Goal: Task Accomplishment & Management: Complete application form

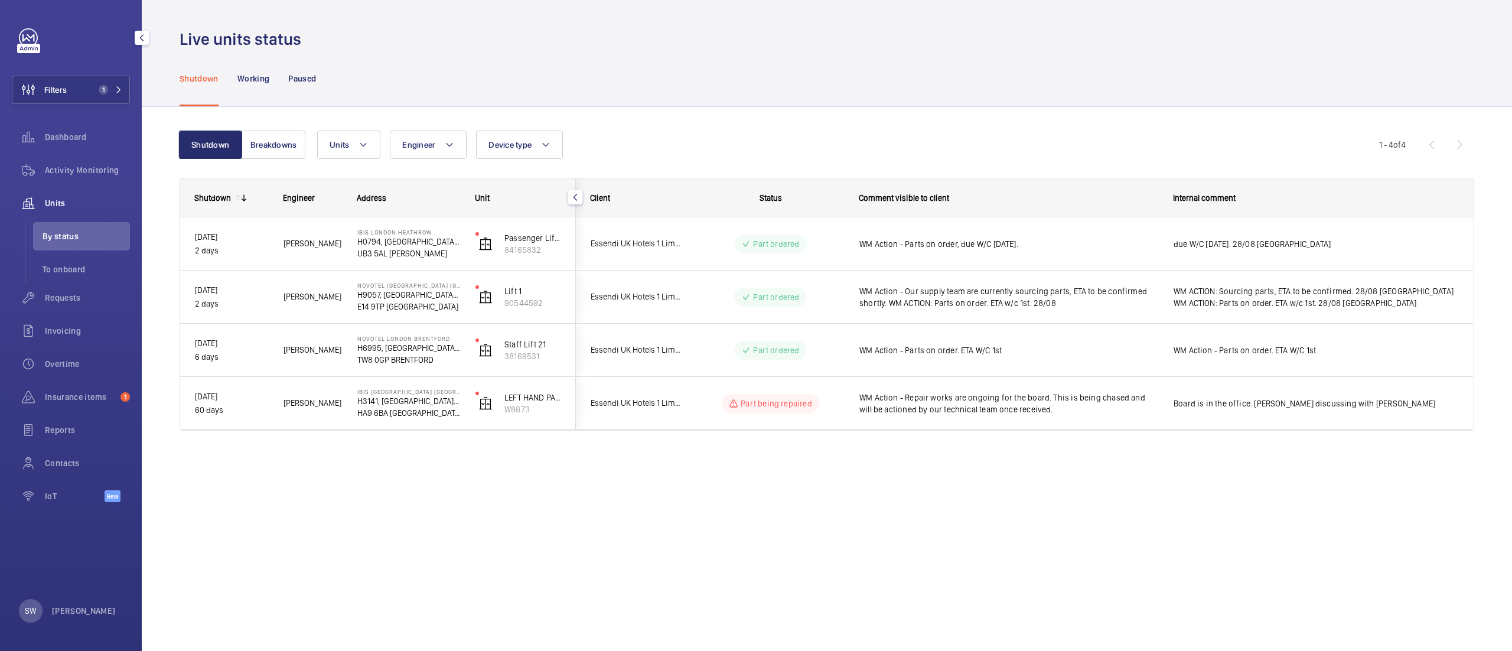
drag, startPoint x: 98, startPoint y: 83, endPoint x: 131, endPoint y: 99, distance: 36.7
click at [98, 84] on button "Filters 1" at bounding box center [71, 90] width 118 height 28
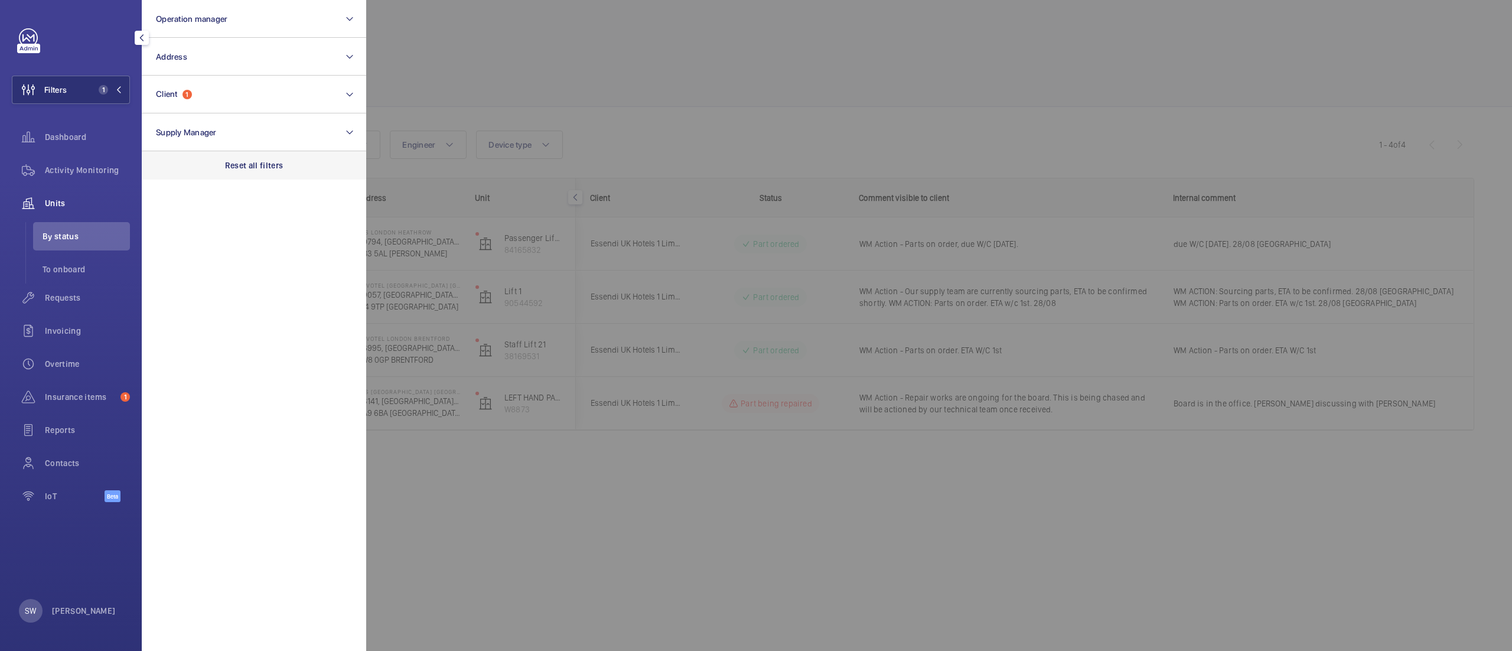
click at [243, 152] on div "Reset all filters" at bounding box center [254, 165] width 225 height 28
click at [226, 89] on button "Client" at bounding box center [254, 95] width 225 height 38
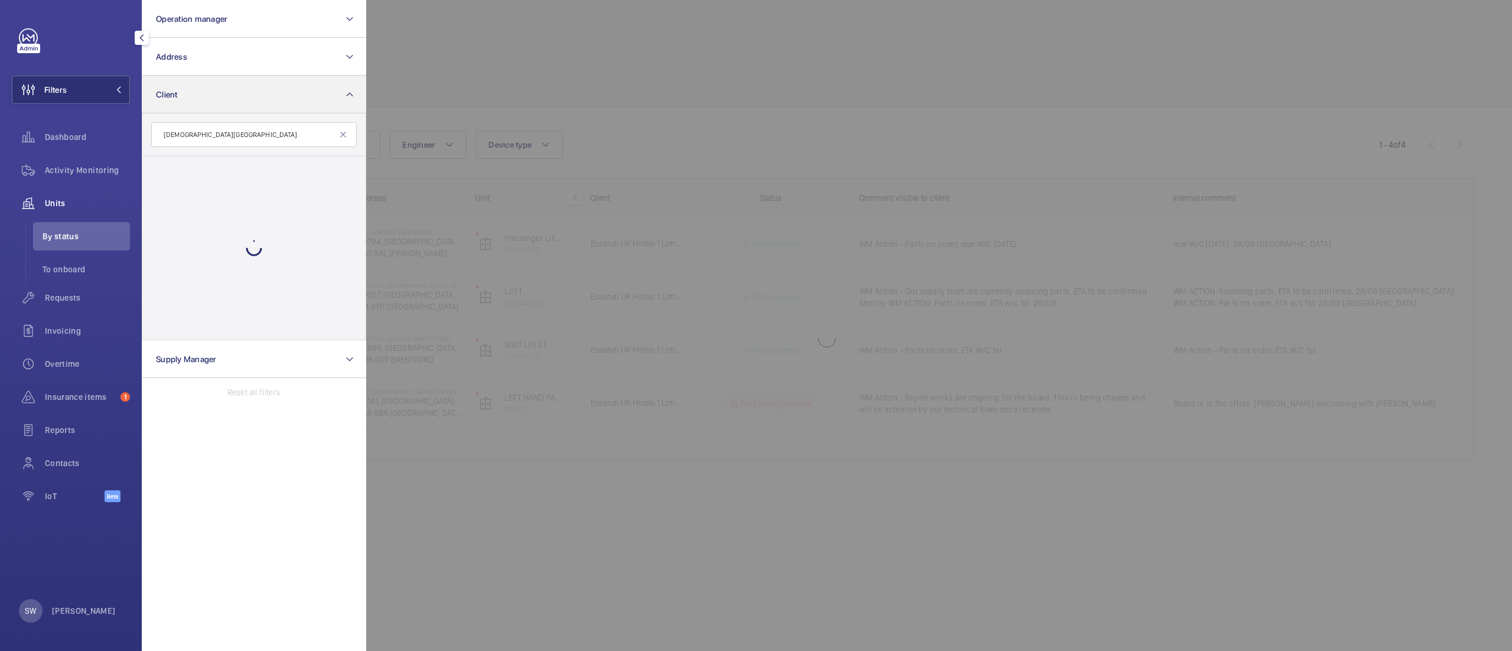
type input "[DEMOGRAPHIC_DATA] ameri"
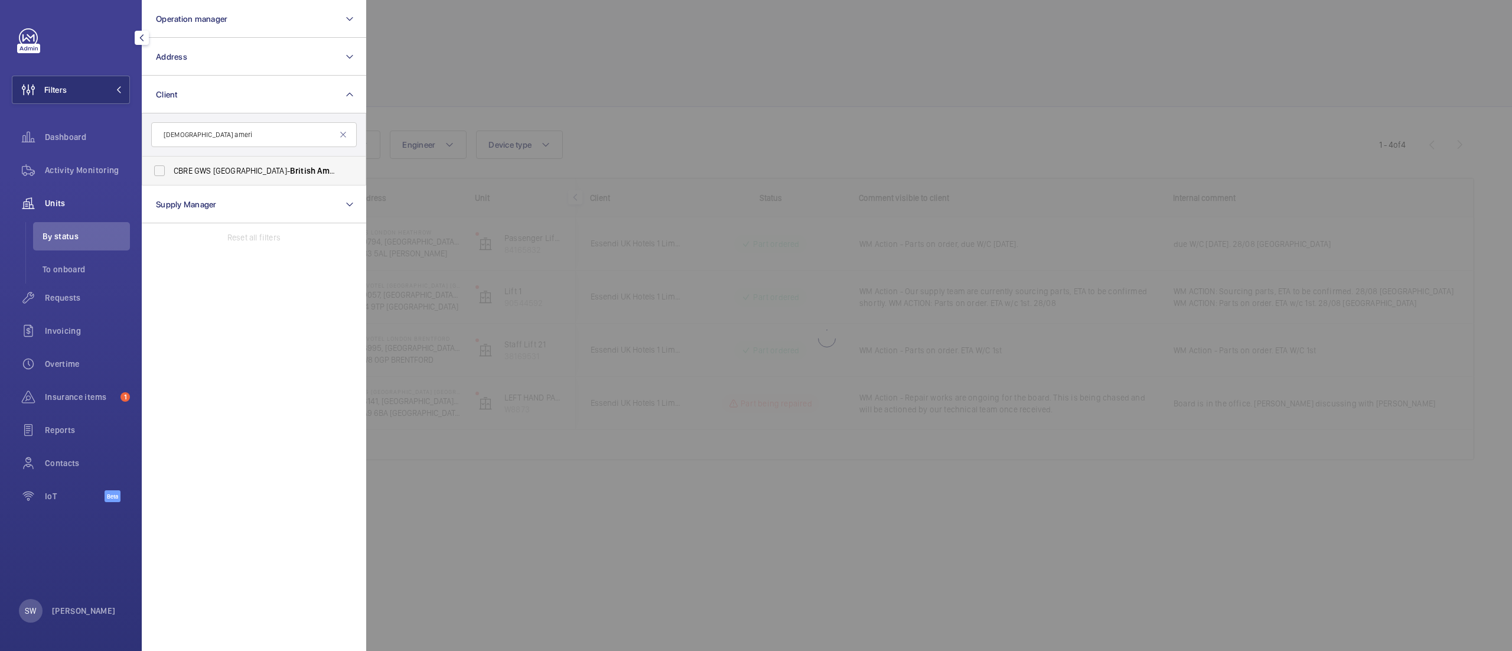
click at [290, 173] on span "British" at bounding box center [302, 170] width 25 height 9
click at [171, 173] on input "CBRE GWS [GEOGRAPHIC_DATA]- [GEOGRAPHIC_DATA] can Tobacco [GEOGRAPHIC_DATA]" at bounding box center [160, 171] width 24 height 24
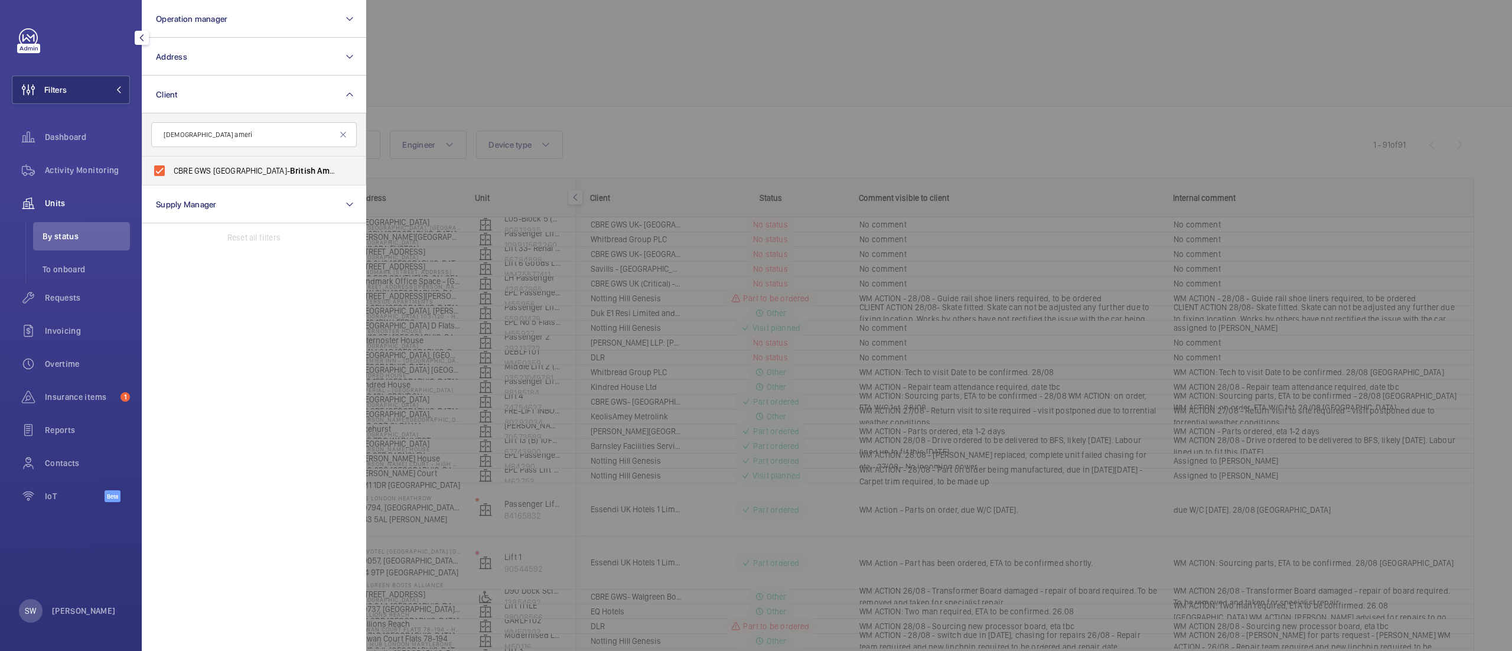
click at [686, 65] on div at bounding box center [1122, 325] width 1512 height 651
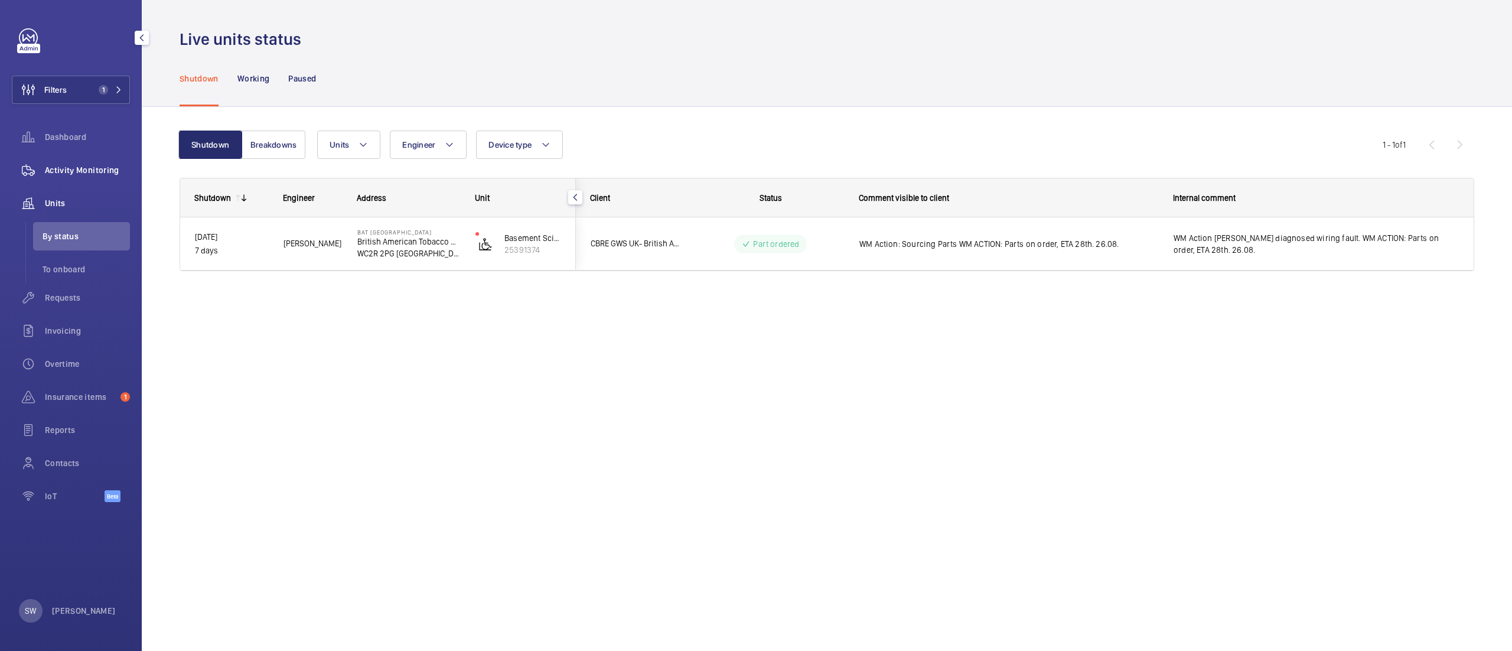
click at [44, 175] on wm-front-icon-button at bounding box center [28, 170] width 33 height 28
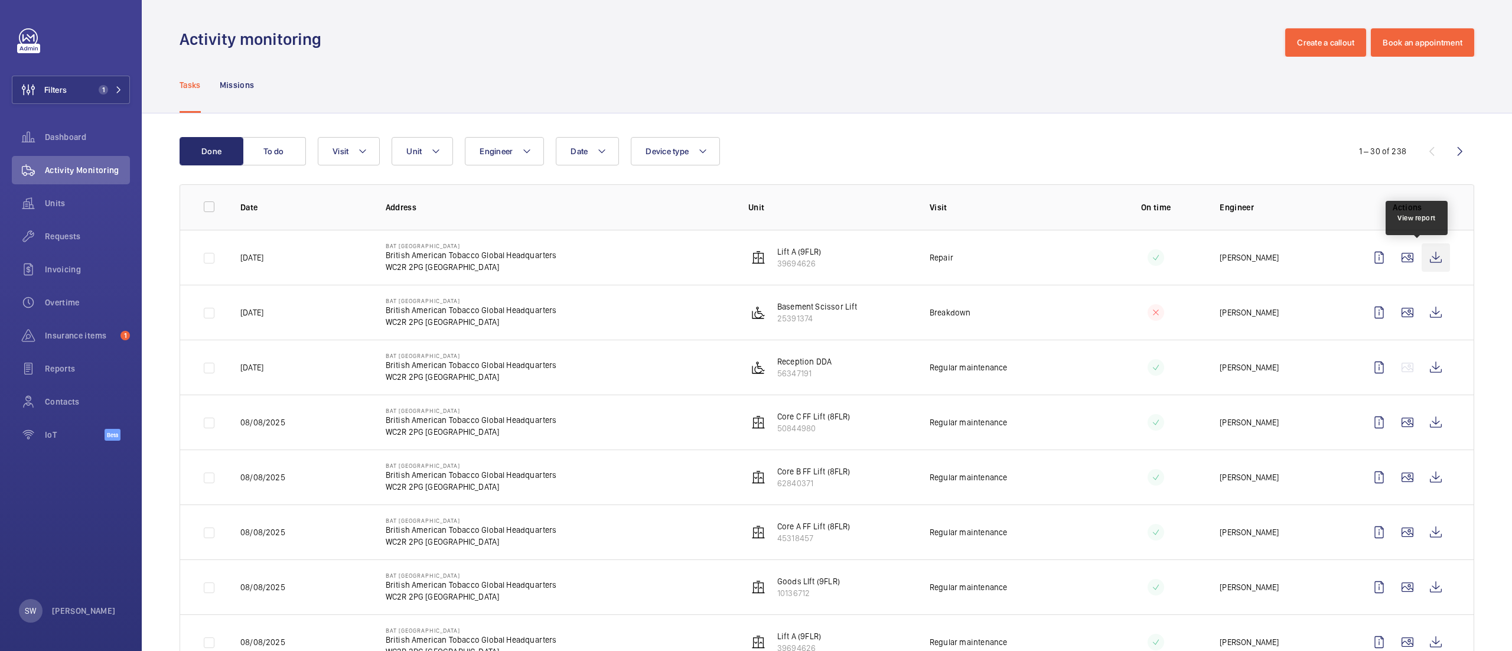
click at [1423, 255] on wm-front-icon-button at bounding box center [1436, 257] width 28 height 28
click at [70, 245] on div "Requests" at bounding box center [71, 236] width 118 height 28
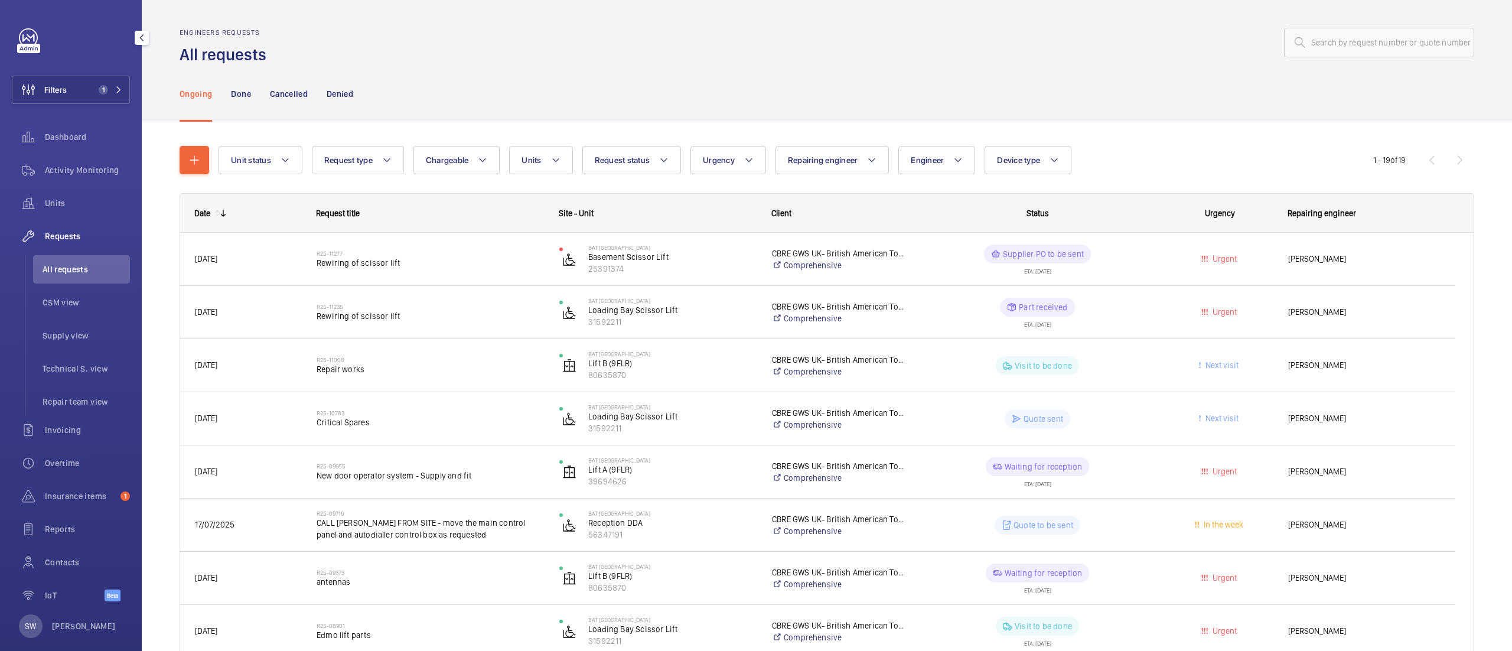
click at [79, 177] on div "Activity Monitoring" at bounding box center [71, 170] width 118 height 28
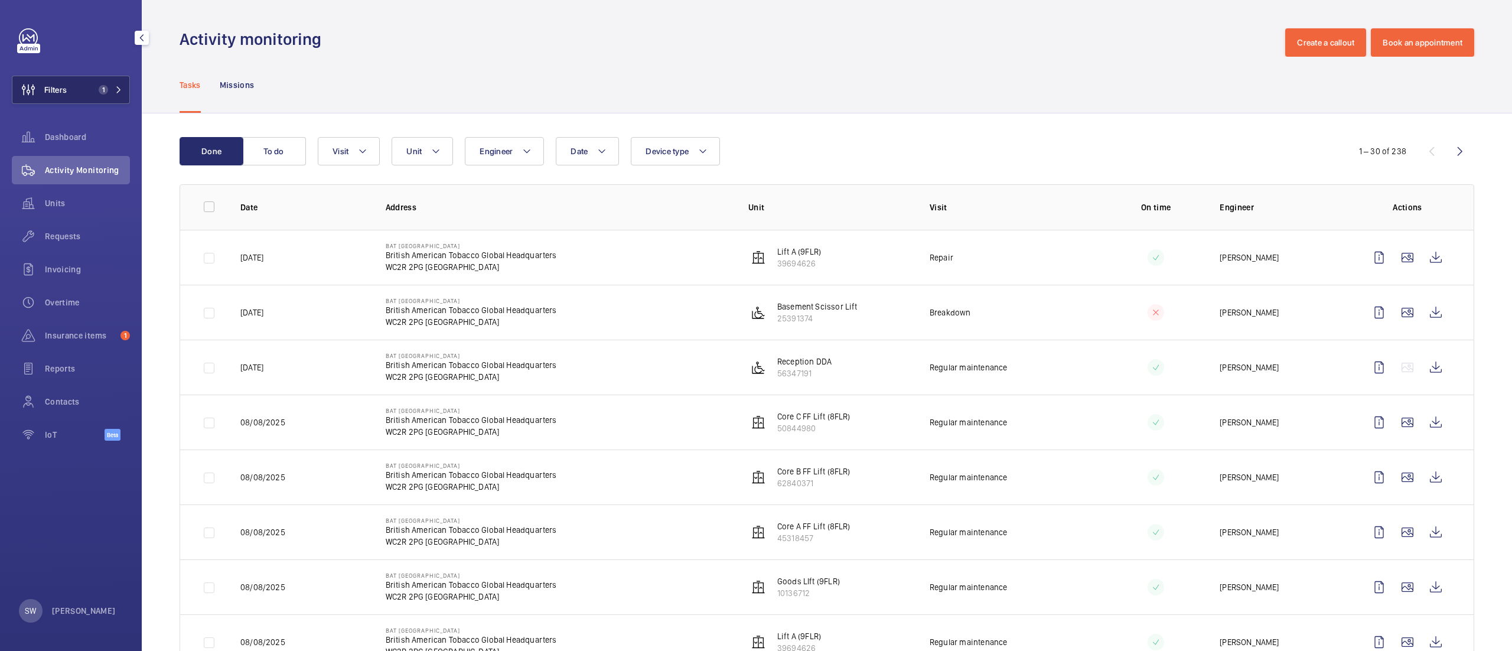
click at [122, 89] on button "Filters 1" at bounding box center [71, 90] width 118 height 28
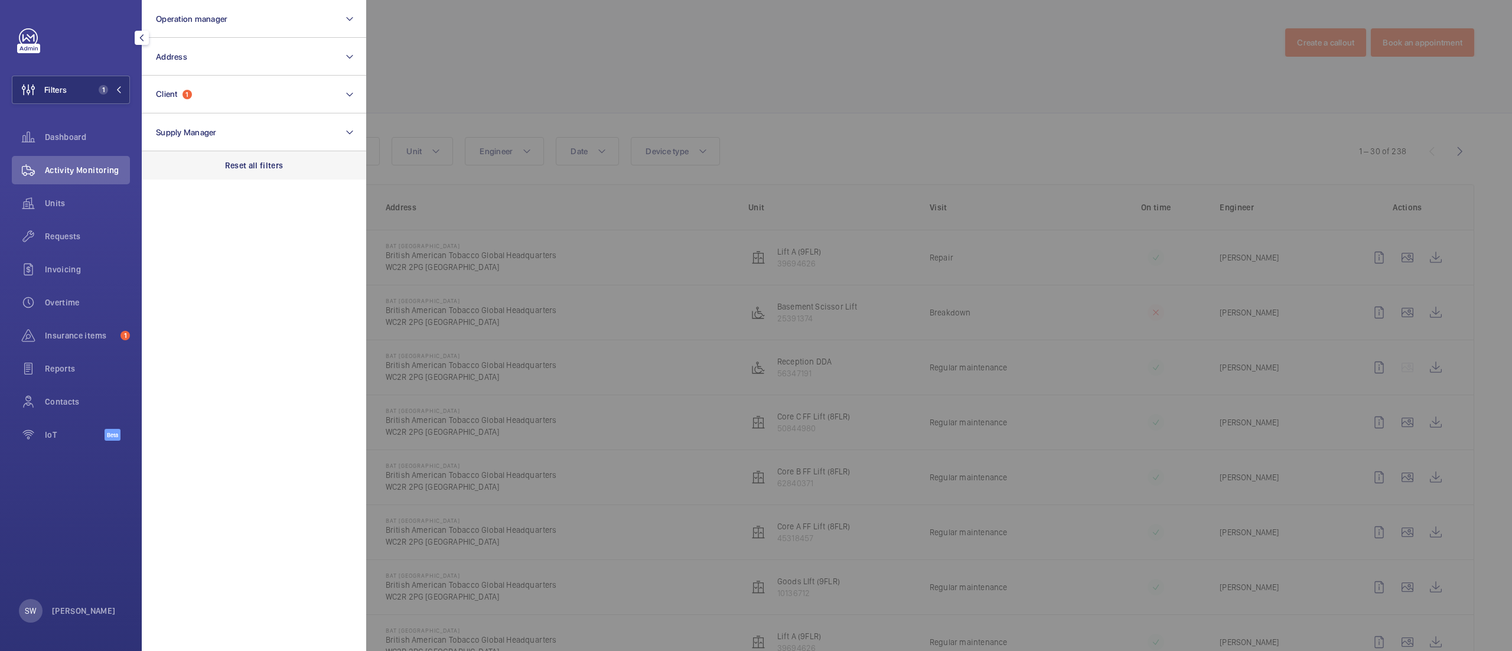
click at [277, 158] on div "Reset all filters" at bounding box center [254, 165] width 225 height 28
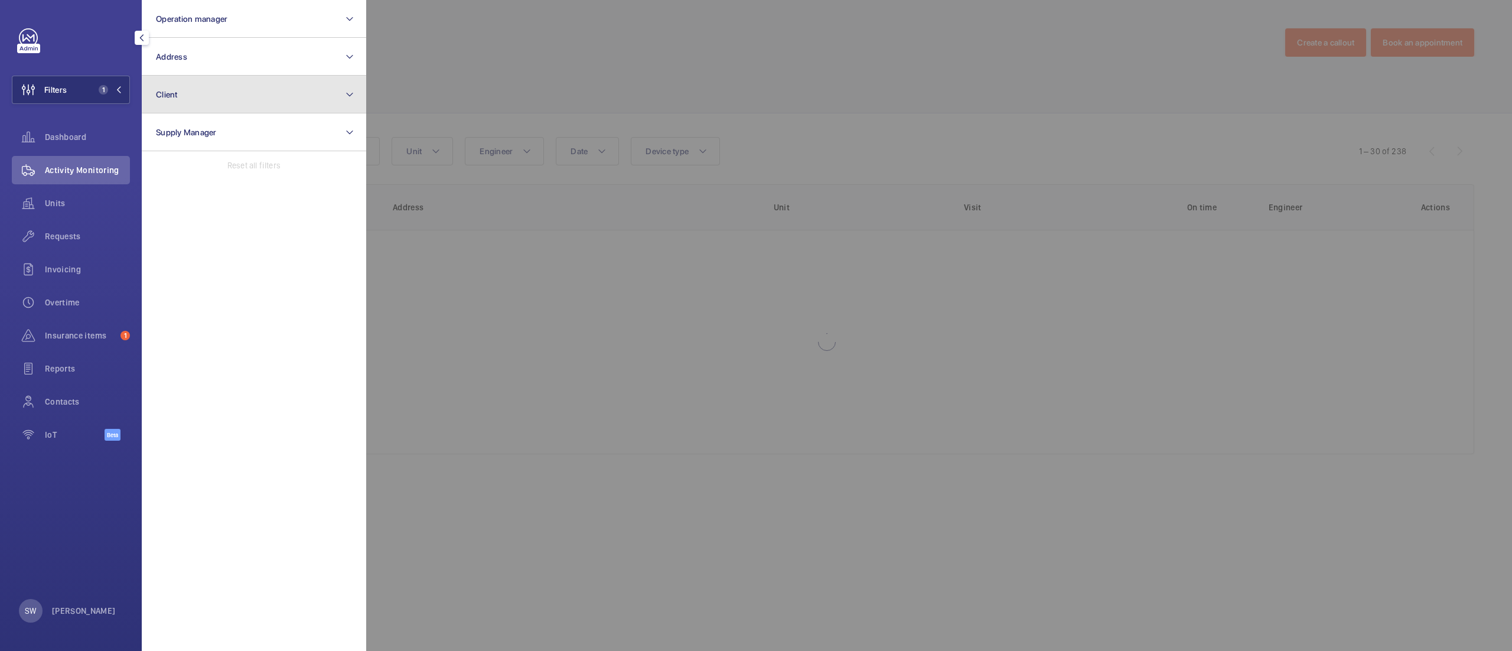
click at [212, 87] on button "Client" at bounding box center [254, 95] width 225 height 38
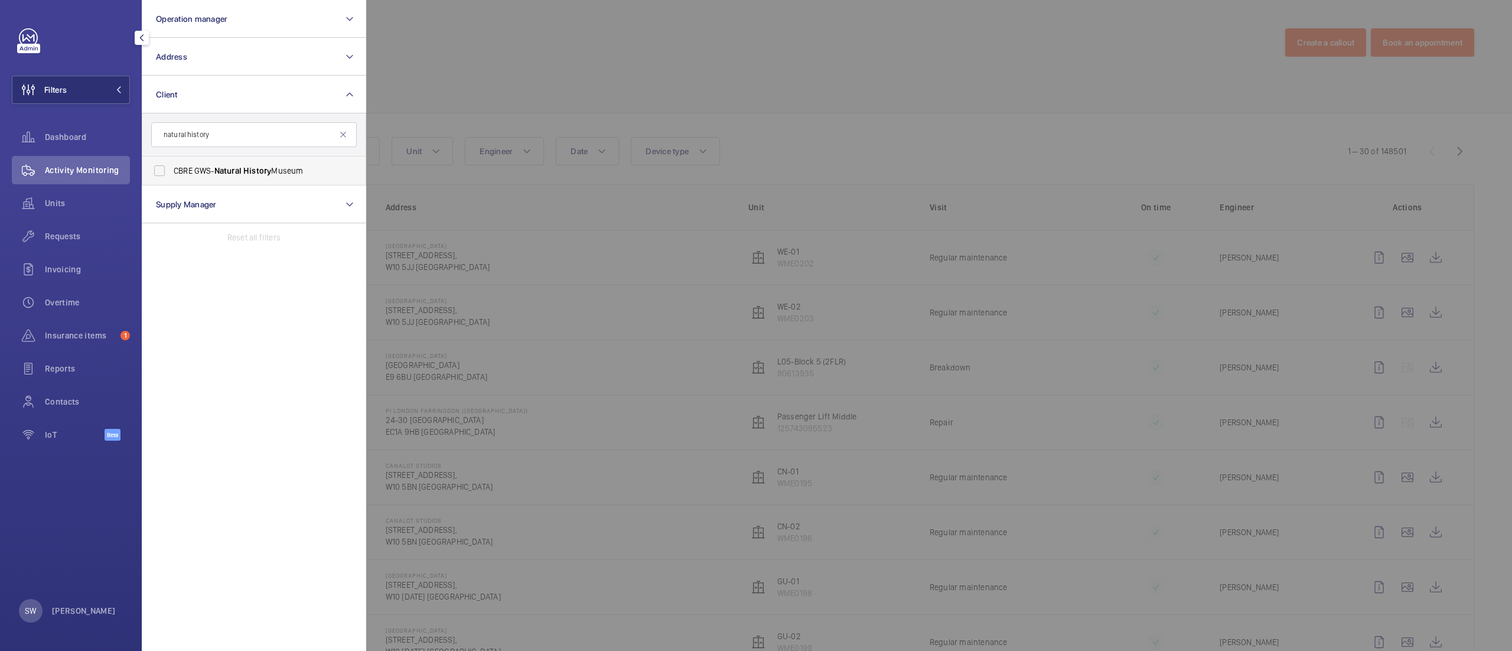
type input "natural history"
click at [249, 172] on span "History" at bounding box center [257, 170] width 28 height 9
click at [171, 172] on input "CBRE GWS- [GEOGRAPHIC_DATA]" at bounding box center [160, 171] width 24 height 24
checkbox input "true"
click at [561, 85] on div at bounding box center [1122, 325] width 1512 height 651
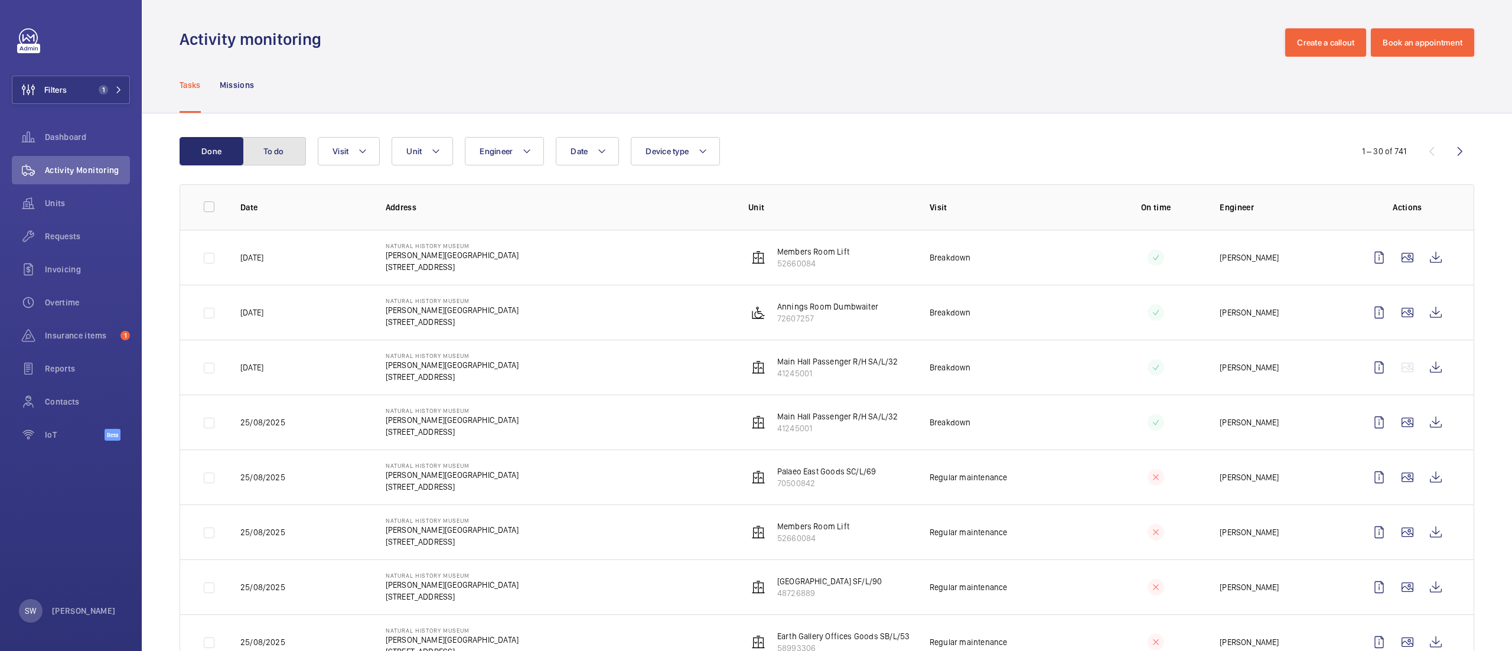
click at [273, 155] on button "To do" at bounding box center [274, 151] width 64 height 28
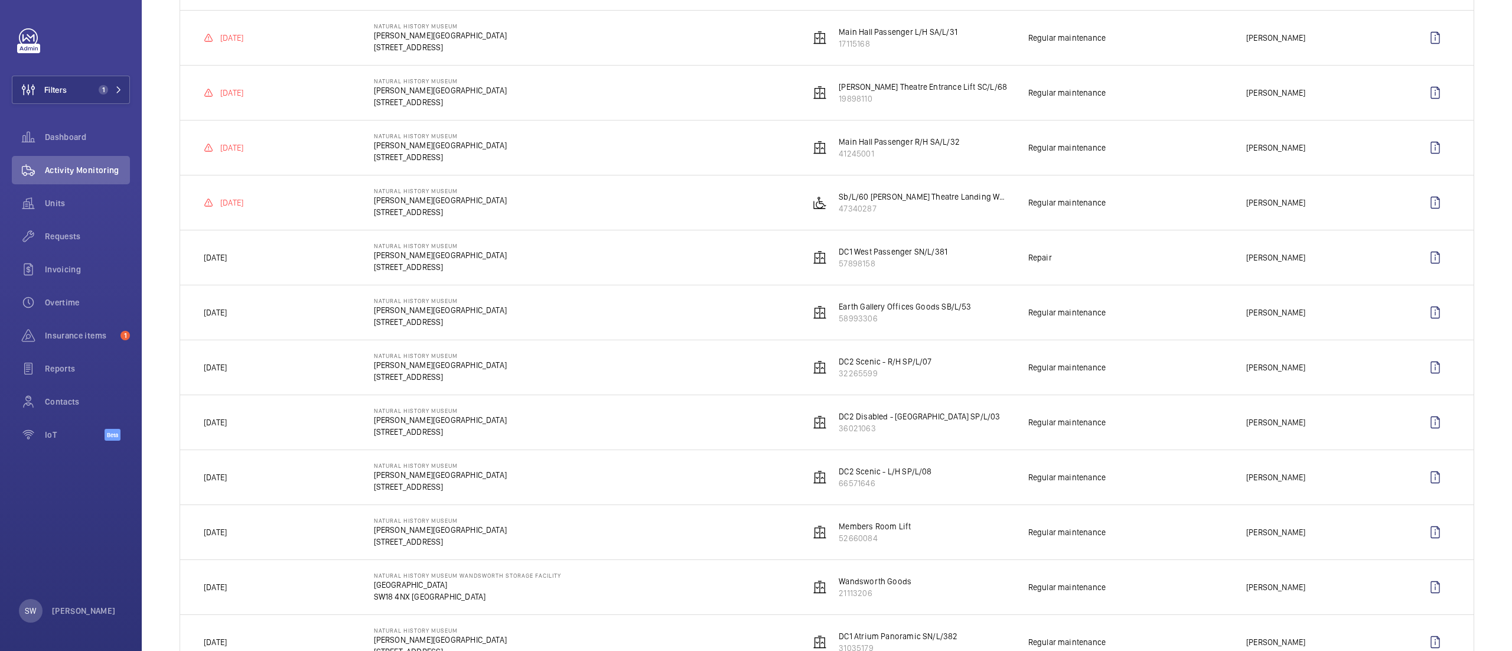
scroll to position [770, 0]
click at [80, 91] on button "Filters 1" at bounding box center [71, 90] width 118 height 28
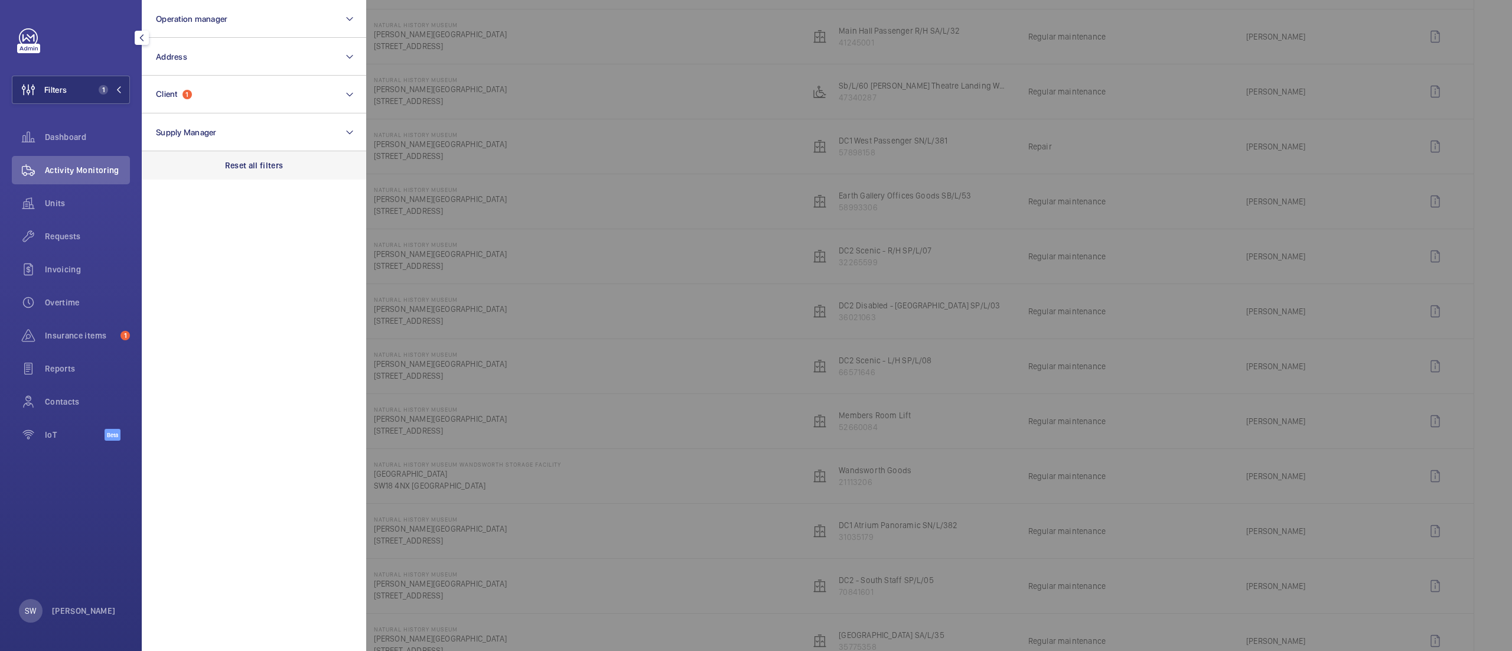
click at [240, 173] on div "Reset all filters" at bounding box center [254, 165] width 225 height 28
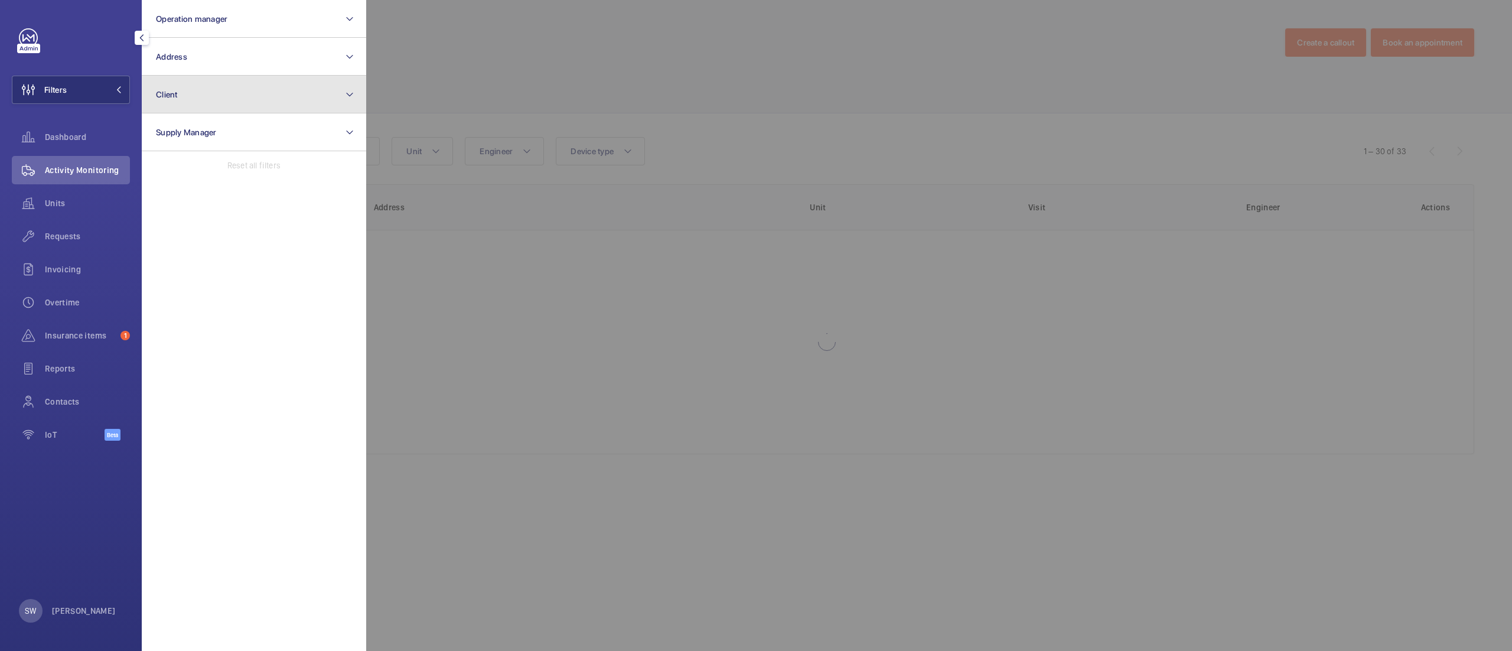
click at [240, 102] on button "Client" at bounding box center [254, 95] width 225 height 38
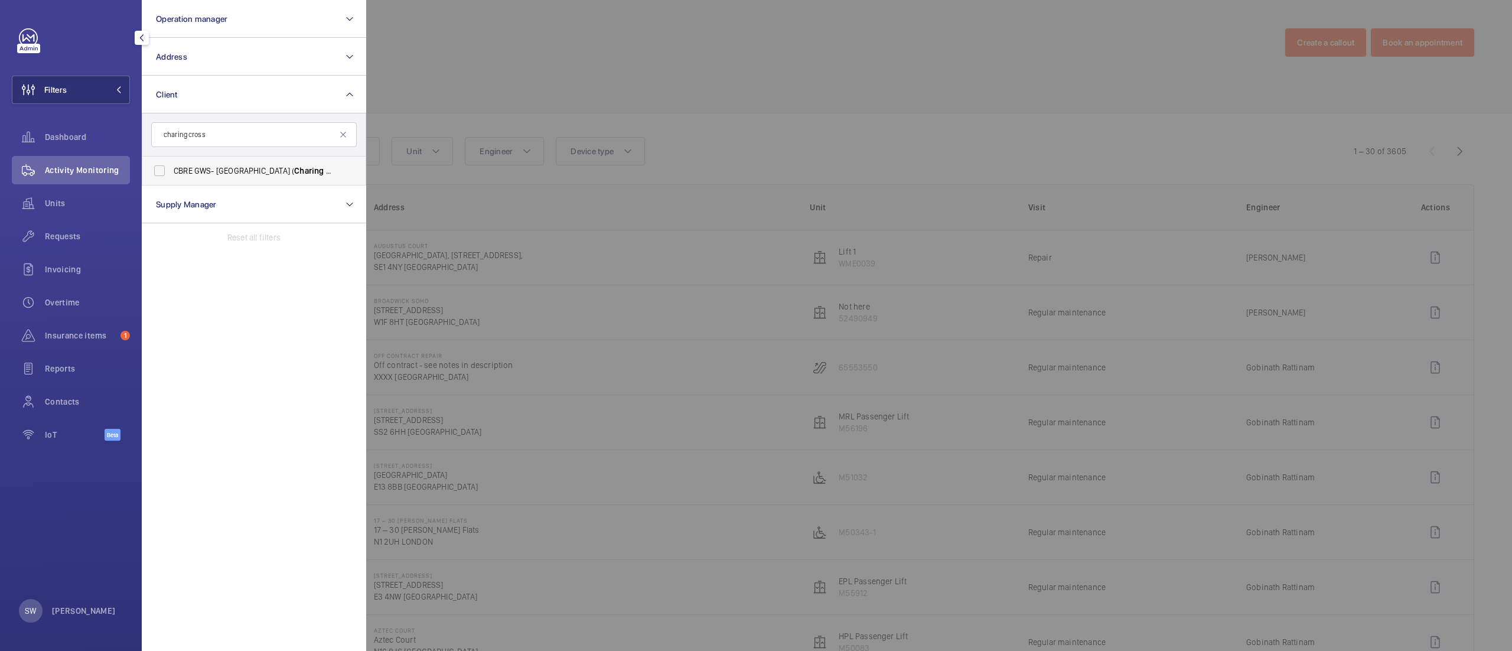
type input "charing cross"
click at [209, 175] on span "CBRE GWS- [GEOGRAPHIC_DATA] ( [GEOGRAPHIC_DATA] )" at bounding box center [255, 171] width 162 height 12
click at [171, 175] on input "CBRE GWS- [GEOGRAPHIC_DATA] ( [GEOGRAPHIC_DATA] )" at bounding box center [160, 171] width 24 height 24
checkbox input "true"
click at [802, 21] on div at bounding box center [1122, 325] width 1512 height 651
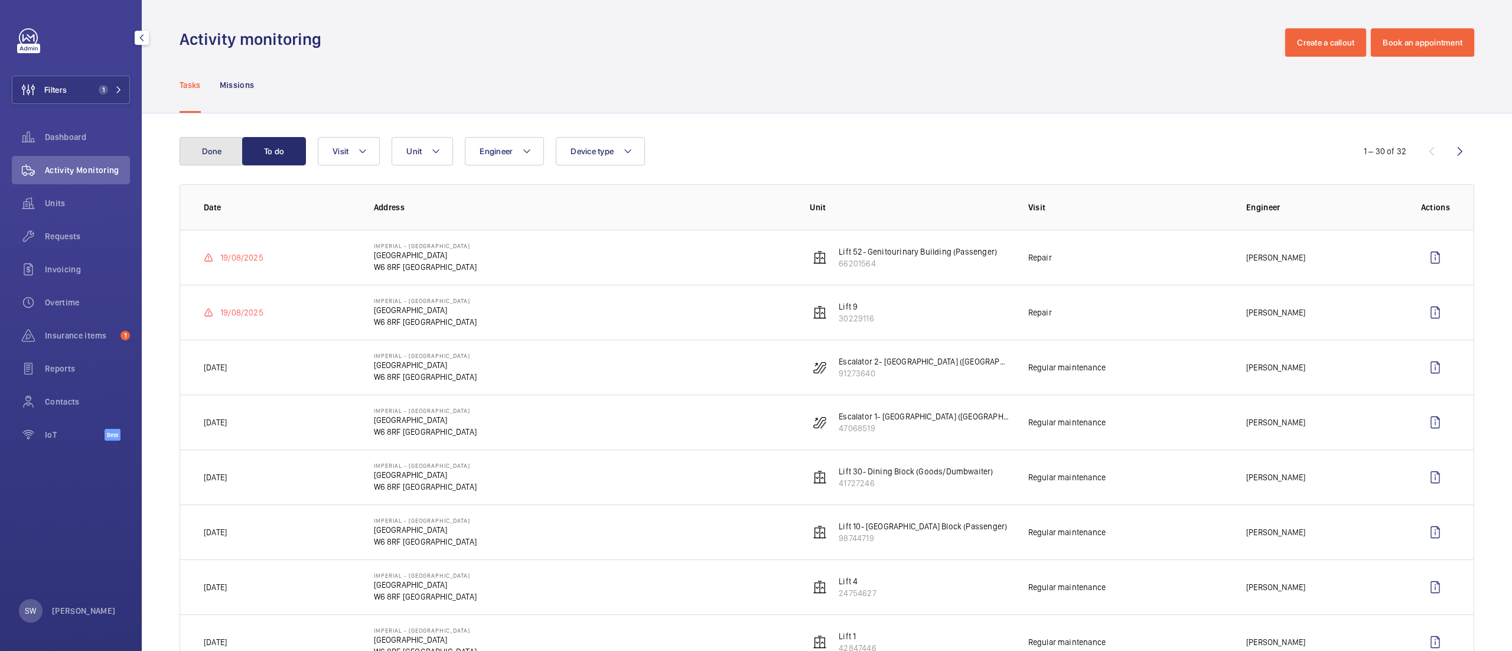
click at [222, 151] on button "Done" at bounding box center [212, 151] width 64 height 28
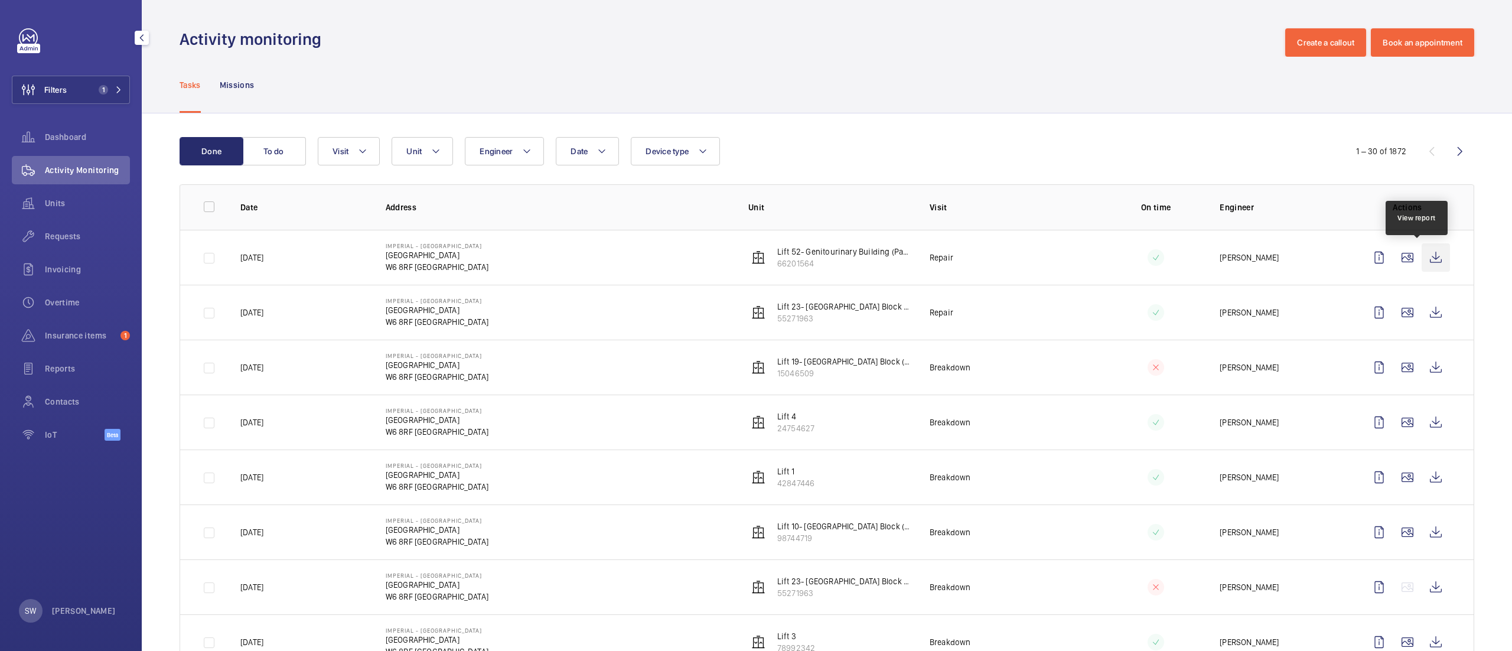
click at [1422, 248] on wm-front-icon-button at bounding box center [1436, 257] width 28 height 28
click at [79, 226] on div "Requests" at bounding box center [71, 236] width 118 height 28
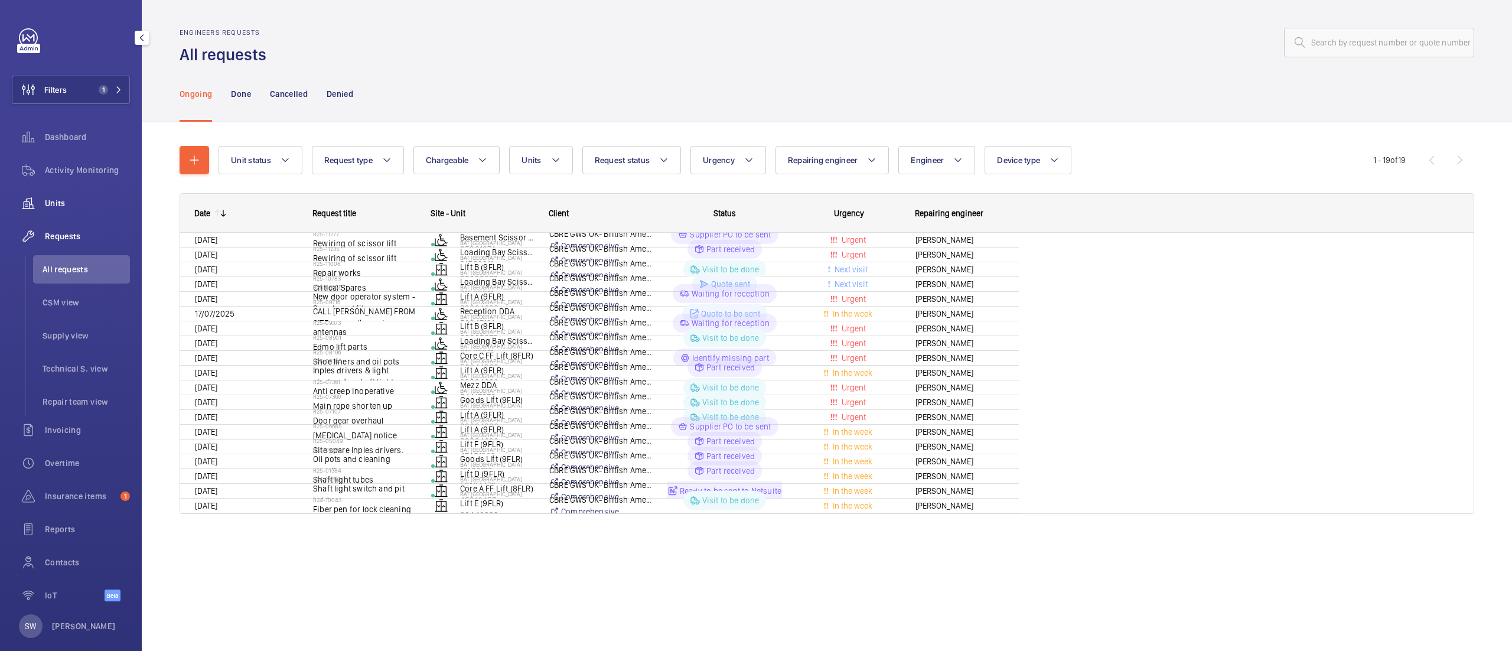
click at [73, 193] on div "Units" at bounding box center [71, 203] width 118 height 28
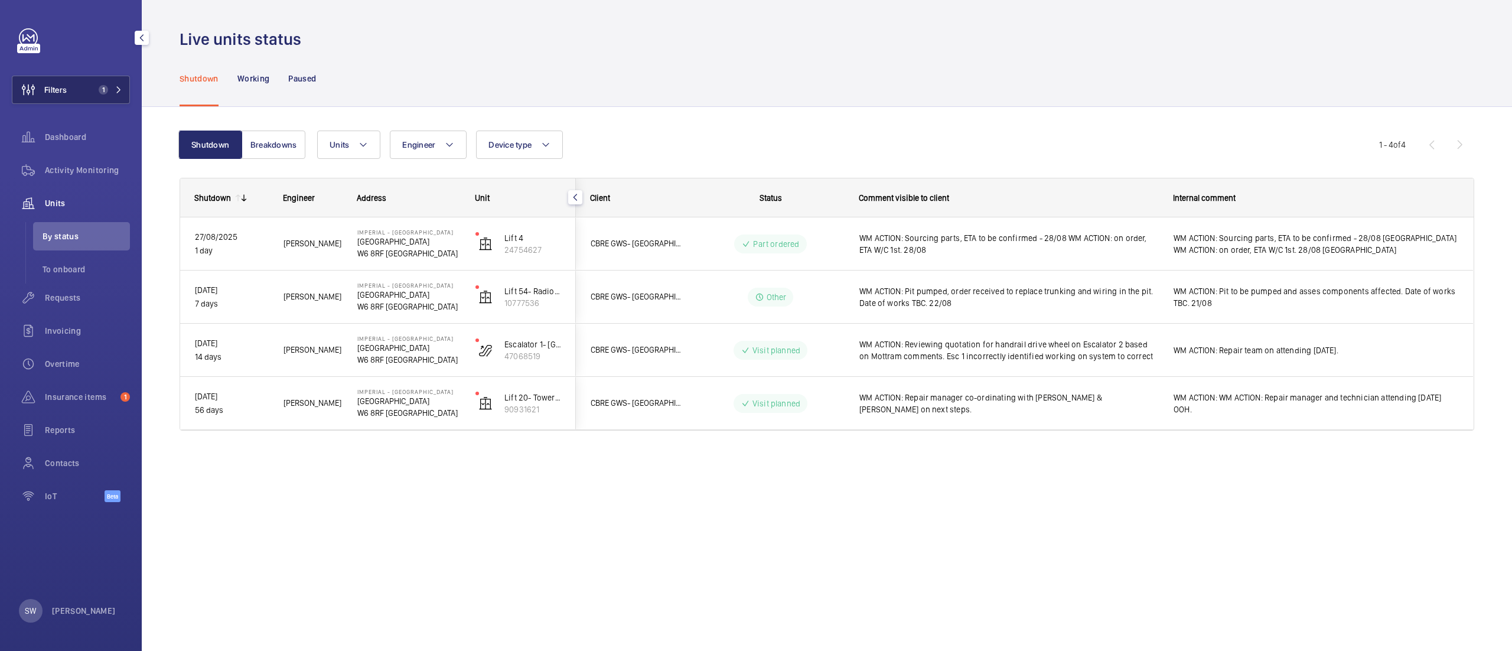
click at [100, 98] on button "Filters 1" at bounding box center [71, 90] width 118 height 28
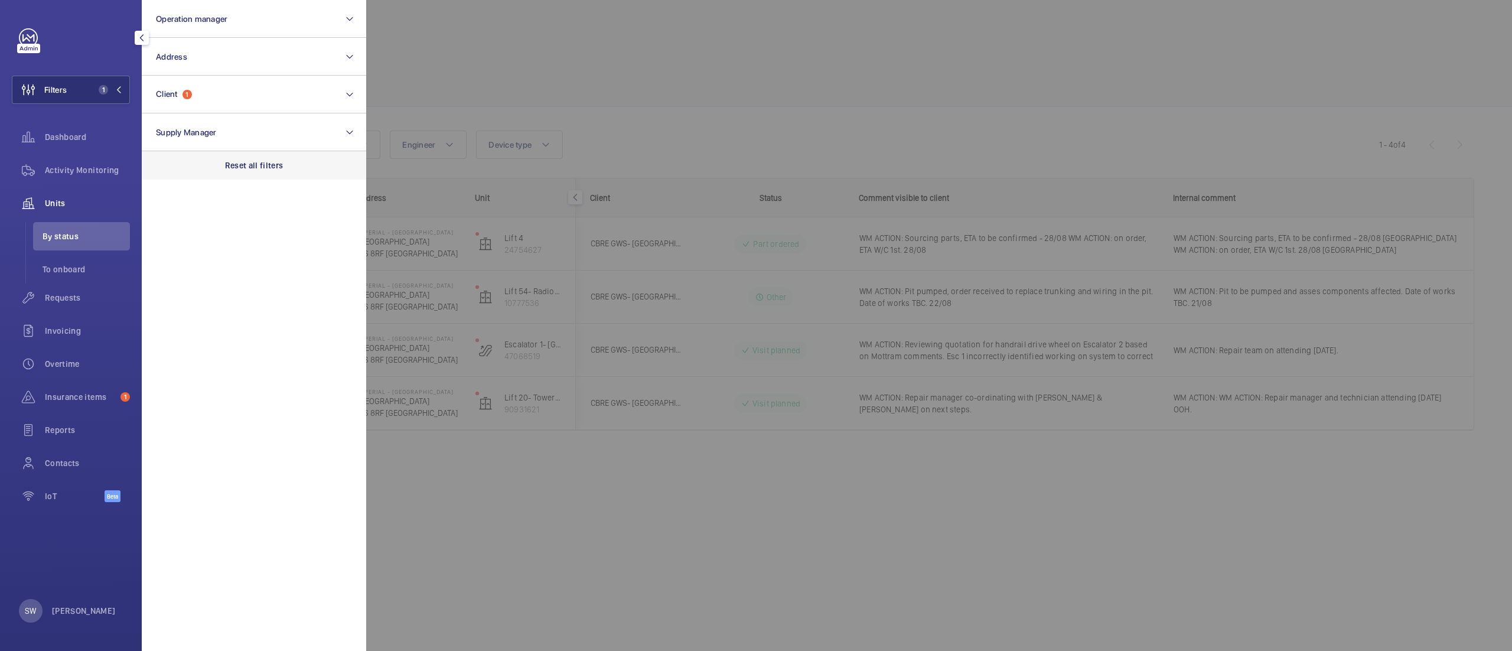
click at [262, 161] on p "Reset all filters" at bounding box center [254, 166] width 58 height 12
click at [230, 108] on button "Client" at bounding box center [254, 95] width 225 height 38
type input "chase farm"
click at [290, 174] on span "Chase" at bounding box center [301, 170] width 23 height 9
click at [171, 174] on input "CBRE GWS UK- [GEOGRAPHIC_DATA]" at bounding box center [160, 171] width 24 height 24
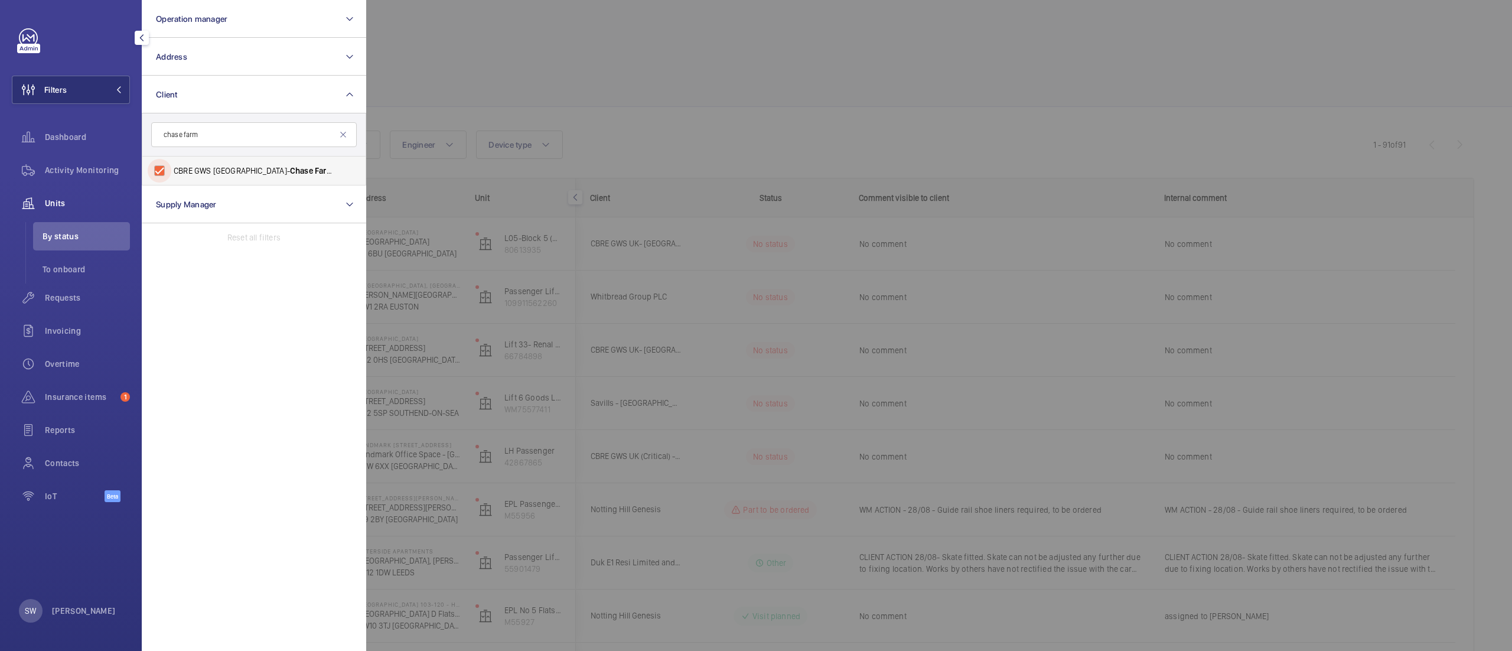
checkbox input "true"
click at [783, 82] on div at bounding box center [1122, 325] width 1512 height 651
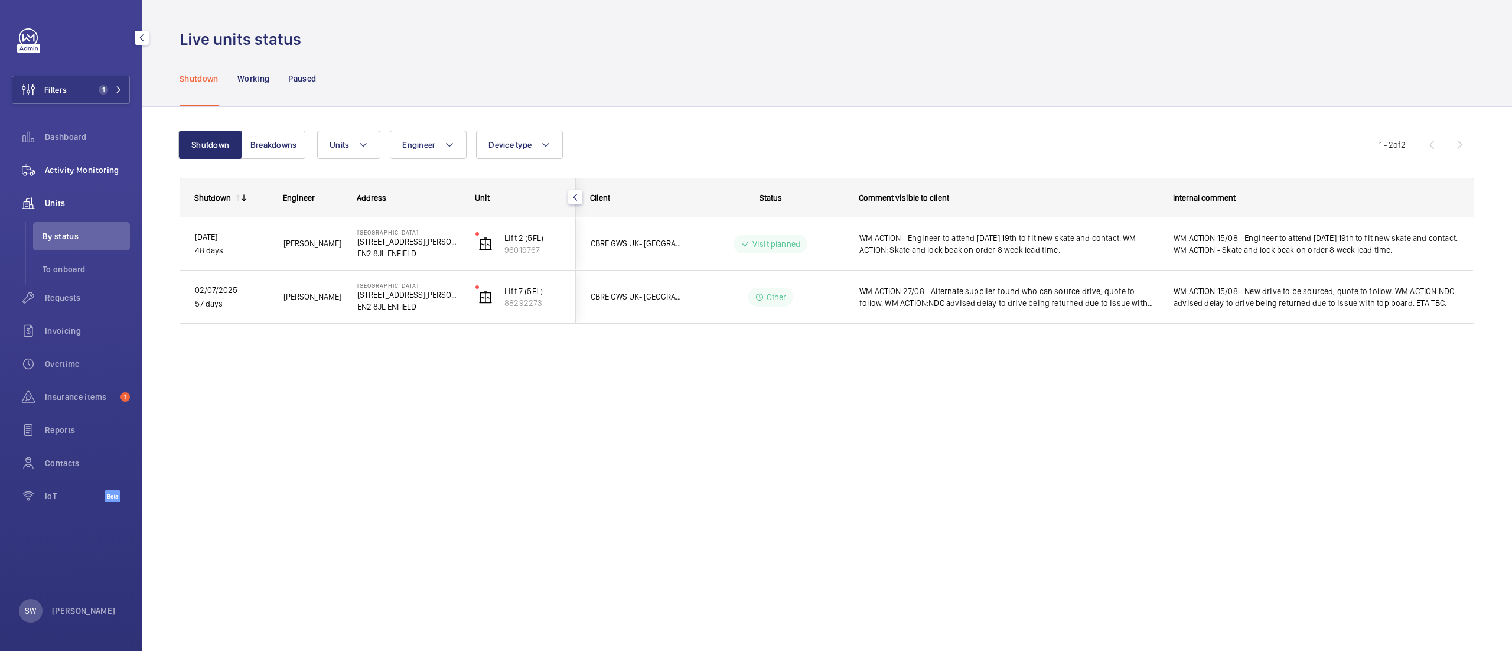
click at [107, 160] on div "Activity Monitoring" at bounding box center [71, 170] width 118 height 28
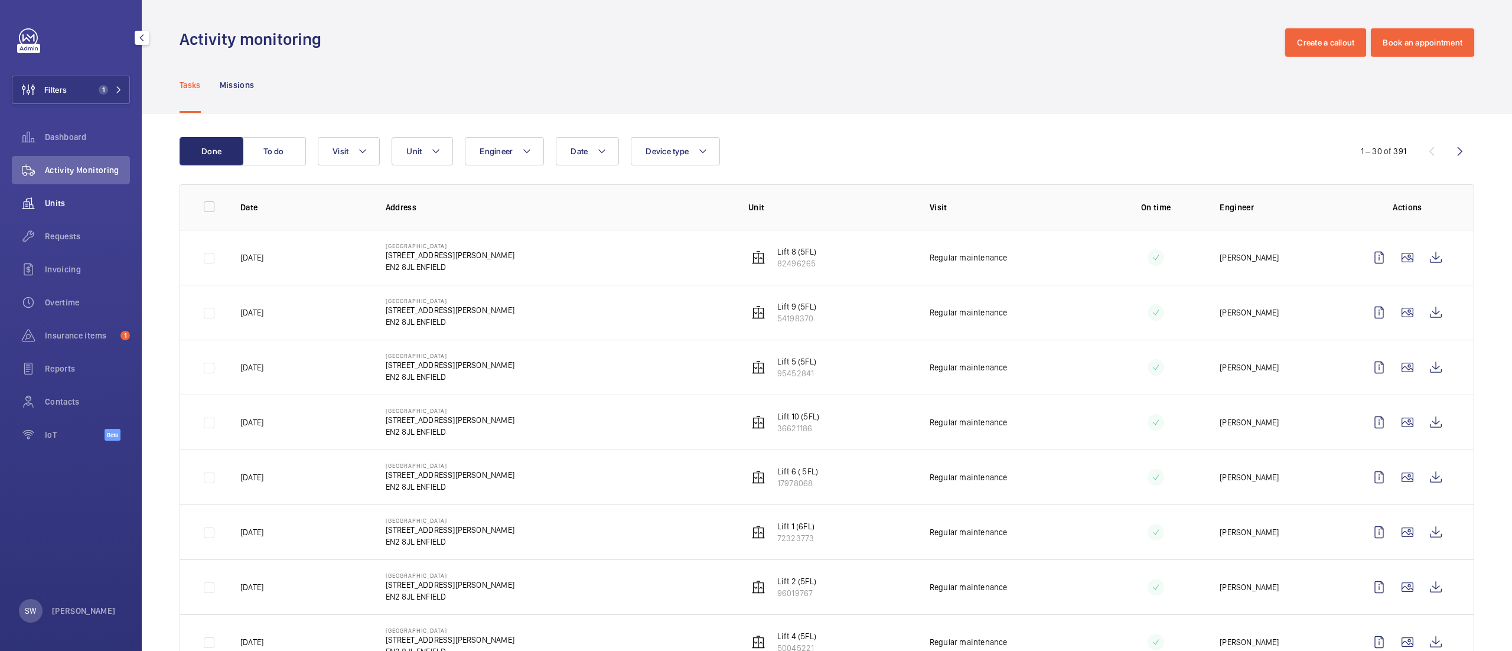
click at [40, 198] on wm-front-icon-button at bounding box center [28, 203] width 33 height 28
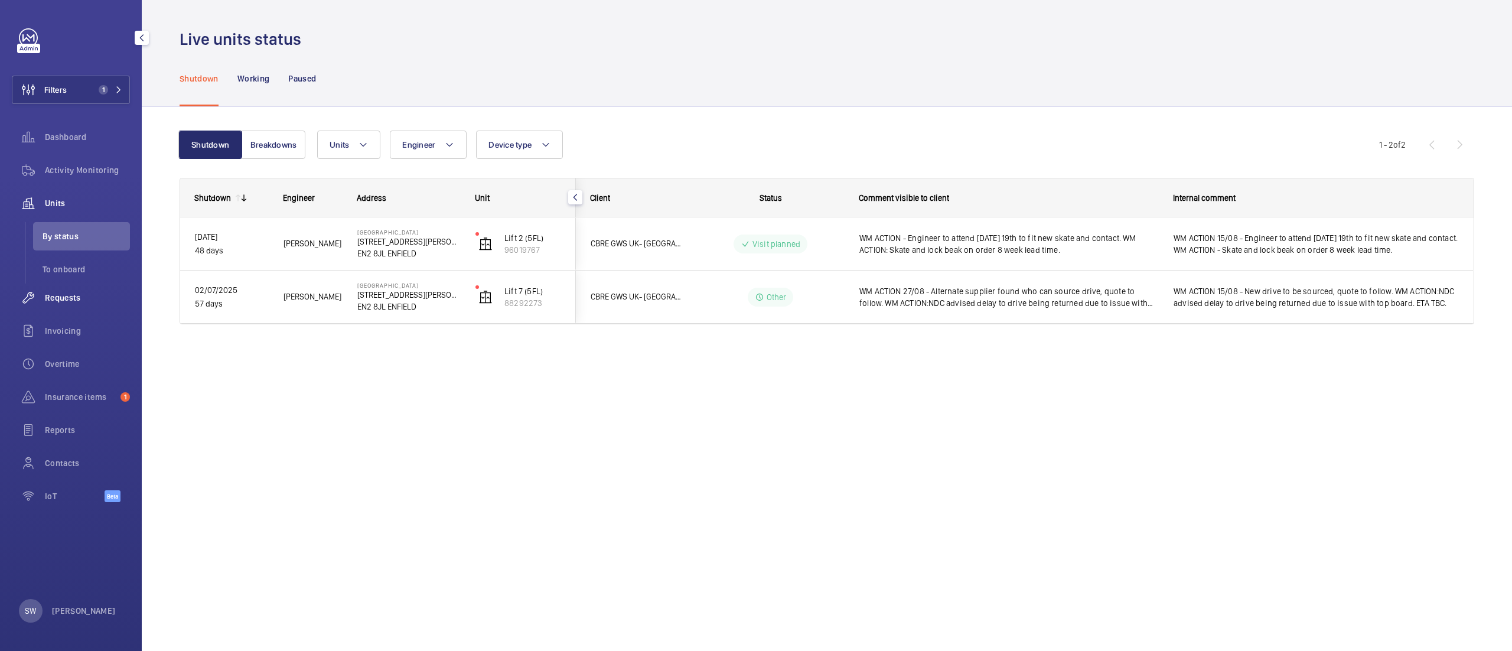
click at [84, 295] on span "Requests" at bounding box center [87, 298] width 85 height 12
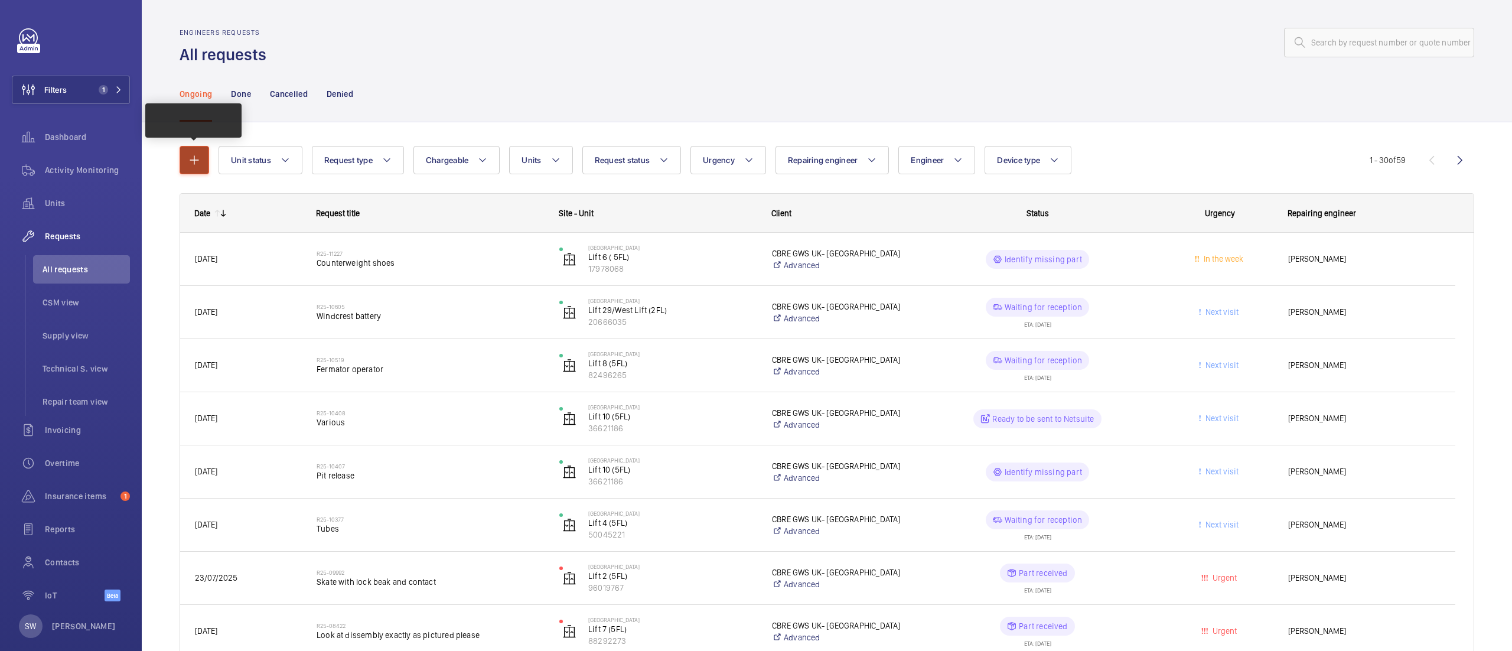
click at [197, 167] on mat-icon "button" at bounding box center [194, 160] width 14 height 14
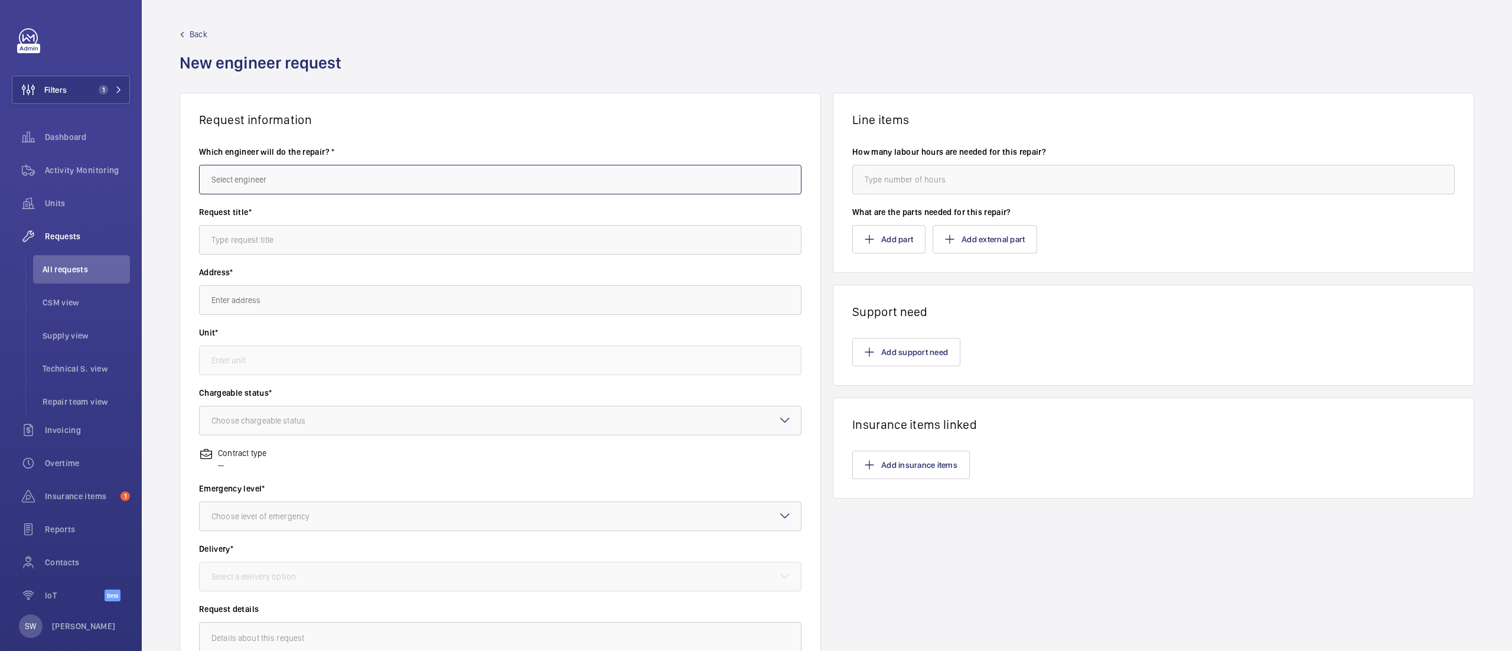
click at [333, 178] on input "text" at bounding box center [500, 180] width 603 height 30
click at [324, 205] on mat-option "[PERSON_NAME]" at bounding box center [496, 215] width 592 height 28
type input "[PERSON_NAME]"
click at [319, 225] on input "text" at bounding box center [500, 240] width 603 height 30
type input "L"
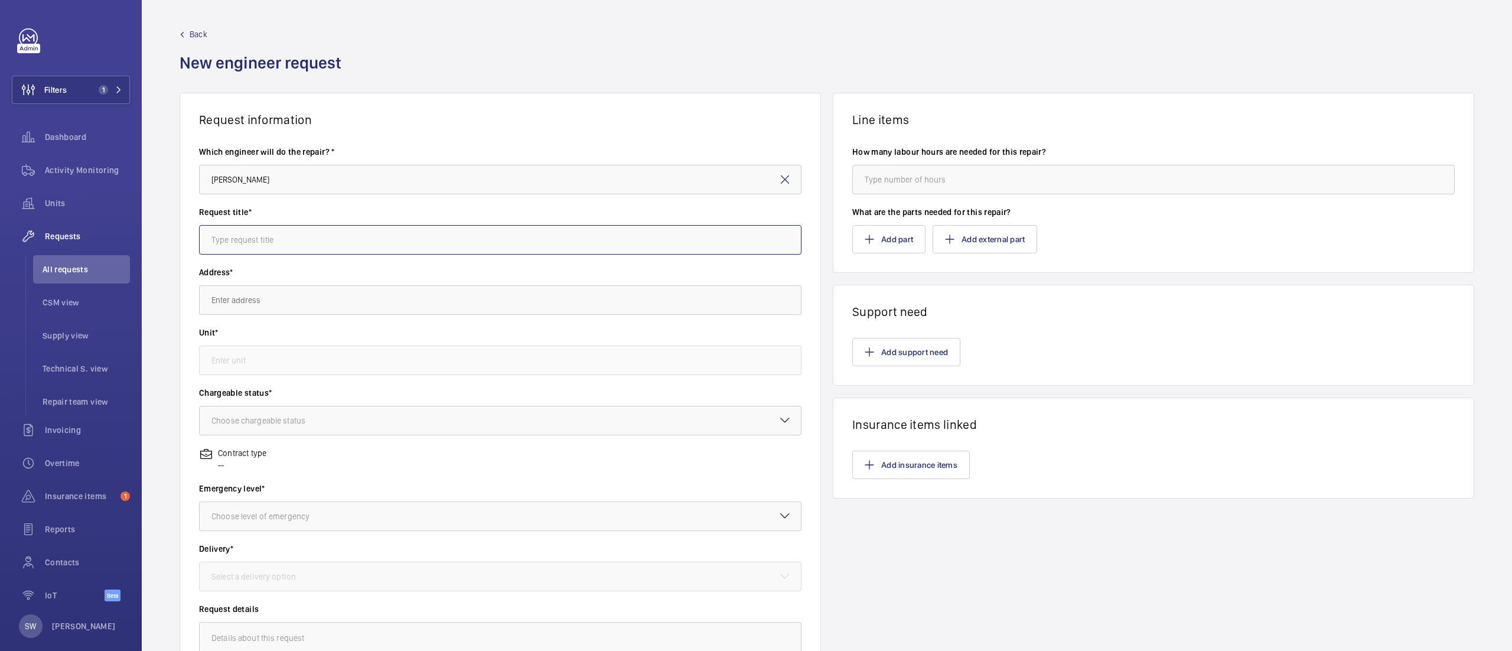
paste input "EPISLIM 2FT - 2FT EPISLIM 18W 4000K"
type input "EPISLIM 2FT - 2FT EPISLIM 18W 4000K"
click at [329, 287] on input "text" at bounding box center [500, 300] width 603 height 30
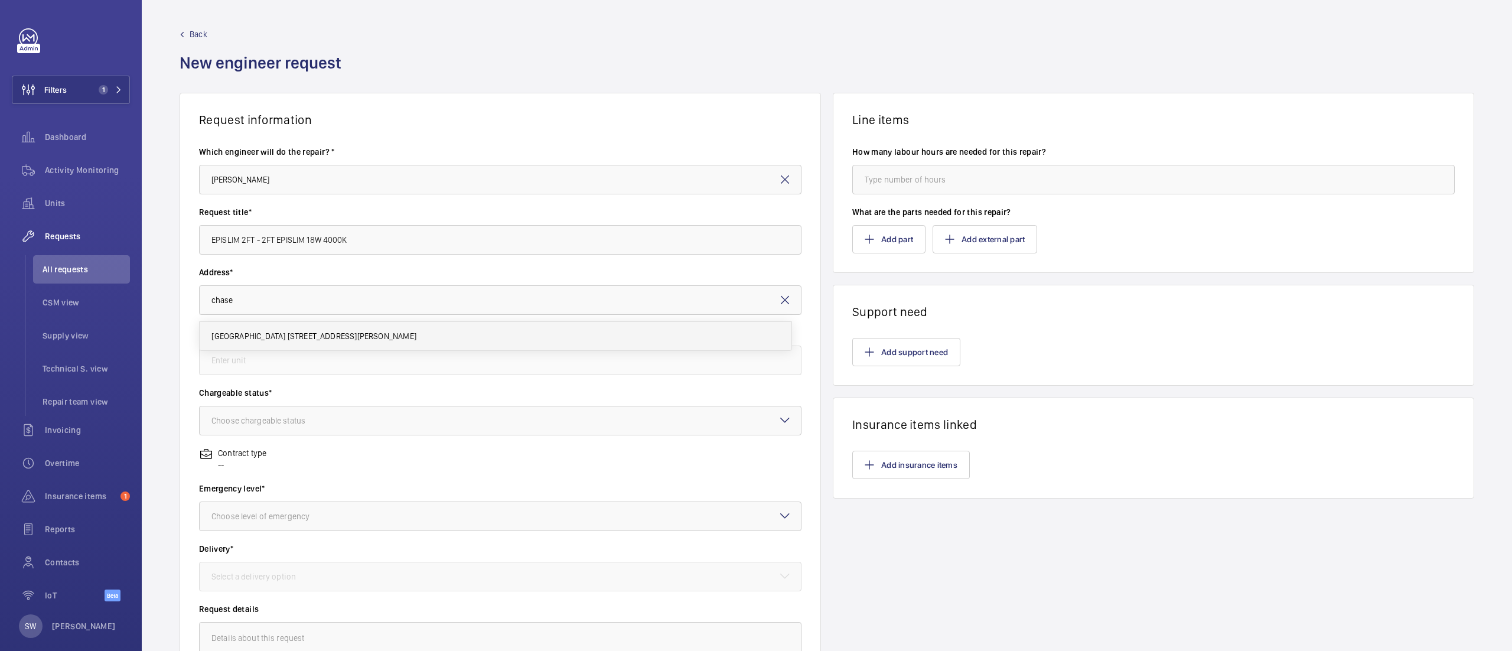
click at [297, 327] on mat-option "[GEOGRAPHIC_DATA] [STREET_ADDRESS][PERSON_NAME]" at bounding box center [496, 336] width 592 height 28
type input "[GEOGRAPHIC_DATA] [STREET_ADDRESS][PERSON_NAME]"
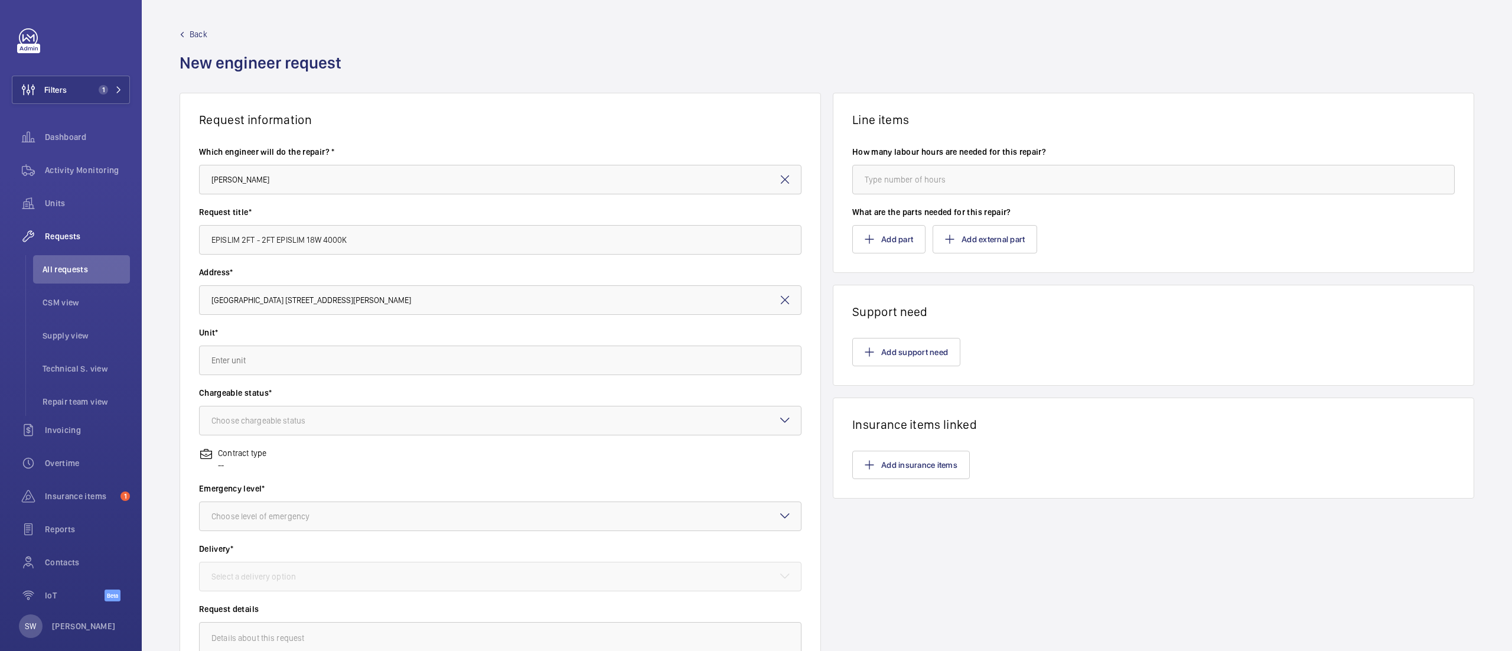
click at [305, 380] on div "Unit*" at bounding box center [500, 357] width 603 height 60
click at [300, 353] on input "text" at bounding box center [500, 361] width 603 height 30
click at [292, 479] on span "50045221 - Lift 4 (5FL)" at bounding box center [253, 483] width 83 height 12
type input "50045221 - Lift 4 (5FL)"
click at [315, 415] on div "Choose chargeable status" at bounding box center [273, 421] width 123 height 12
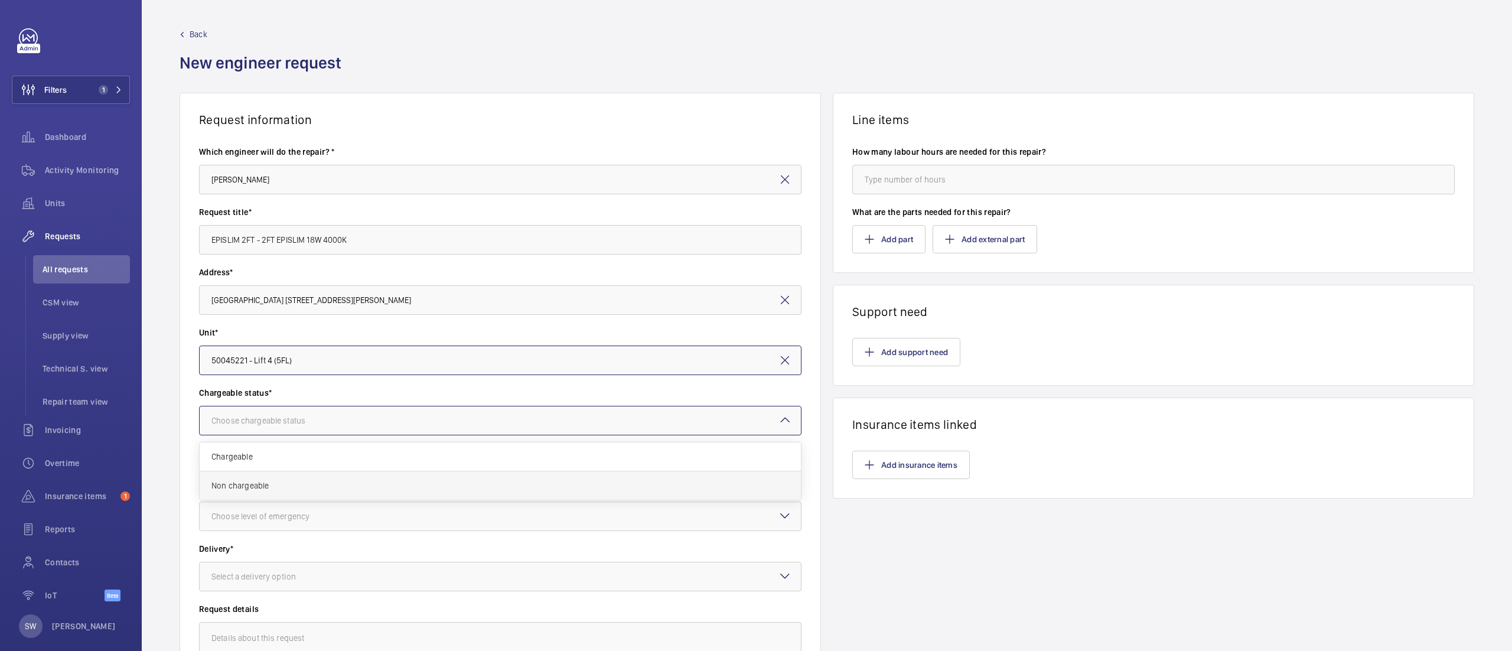
click at [289, 492] on span "Non chargeable" at bounding box center [501, 486] width 578 height 12
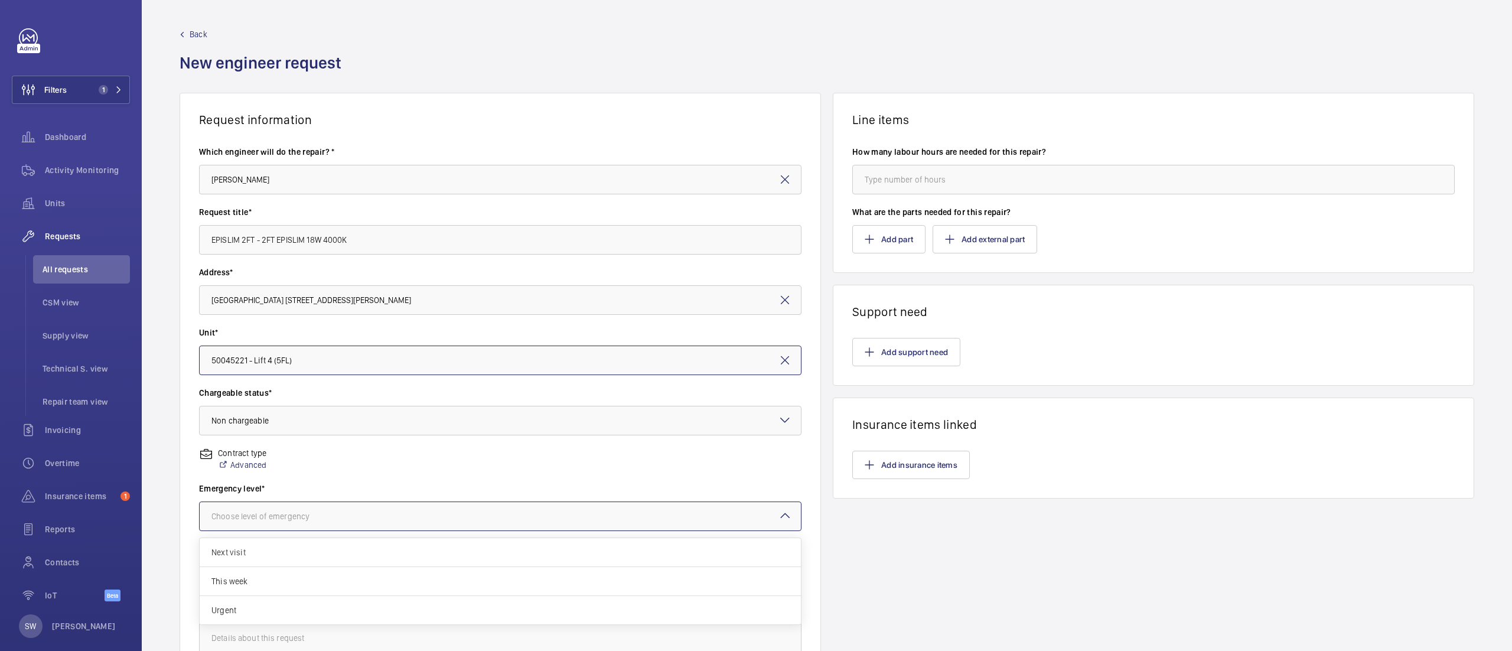
click at [314, 517] on div "Choose level of emergency" at bounding box center [276, 516] width 128 height 12
click at [303, 611] on span "Urgent" at bounding box center [501, 610] width 578 height 12
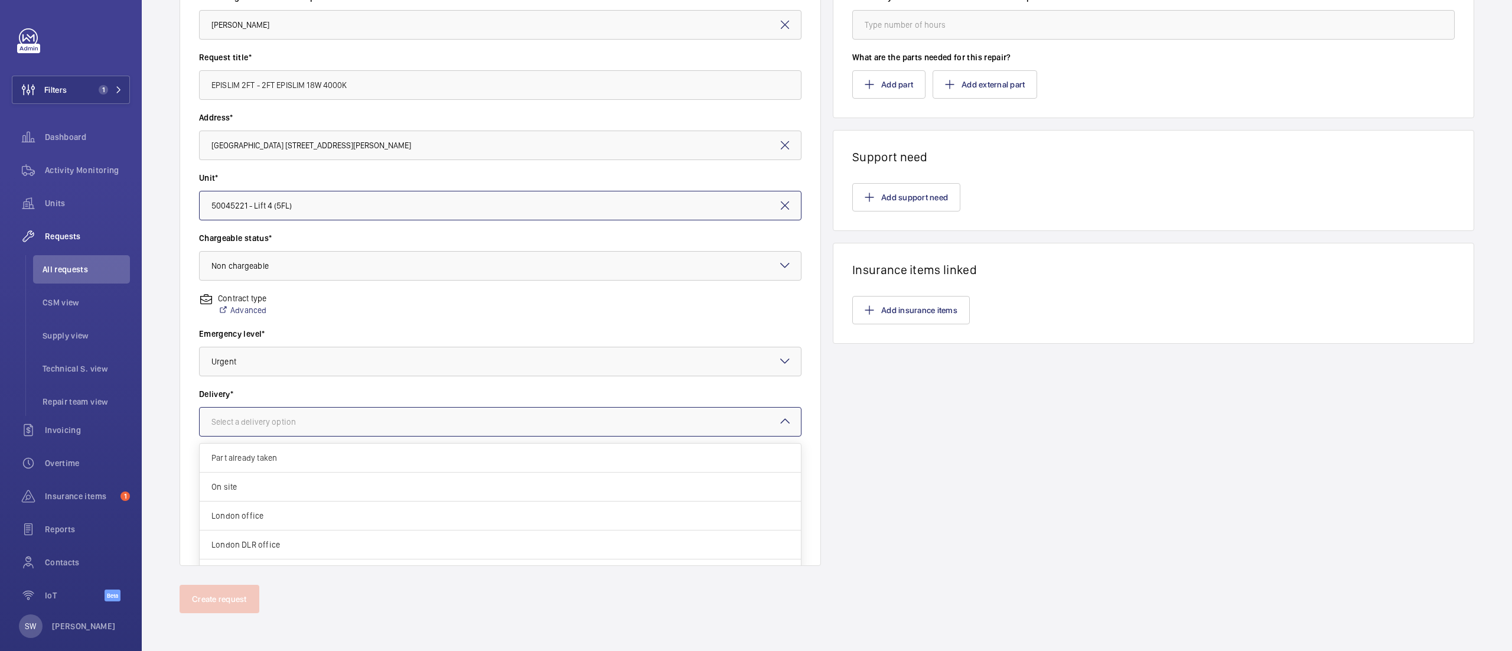
click at [323, 434] on div at bounding box center [500, 422] width 601 height 28
click at [305, 484] on span "On site" at bounding box center [501, 487] width 578 height 12
click at [324, 482] on textarea at bounding box center [500, 506] width 603 height 79
paste textarea "EPISLIM 2FT - 2FT EPISLIM 18W 4000K"
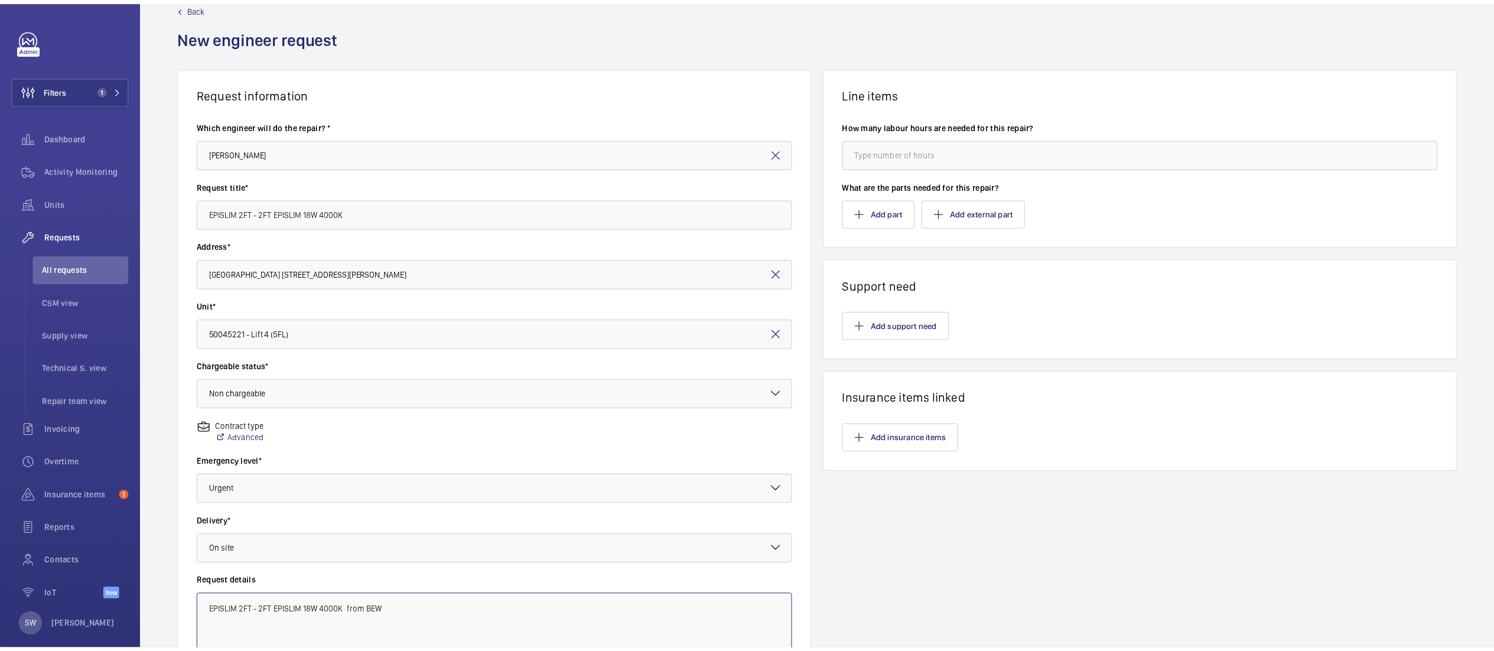
scroll to position [10, 0]
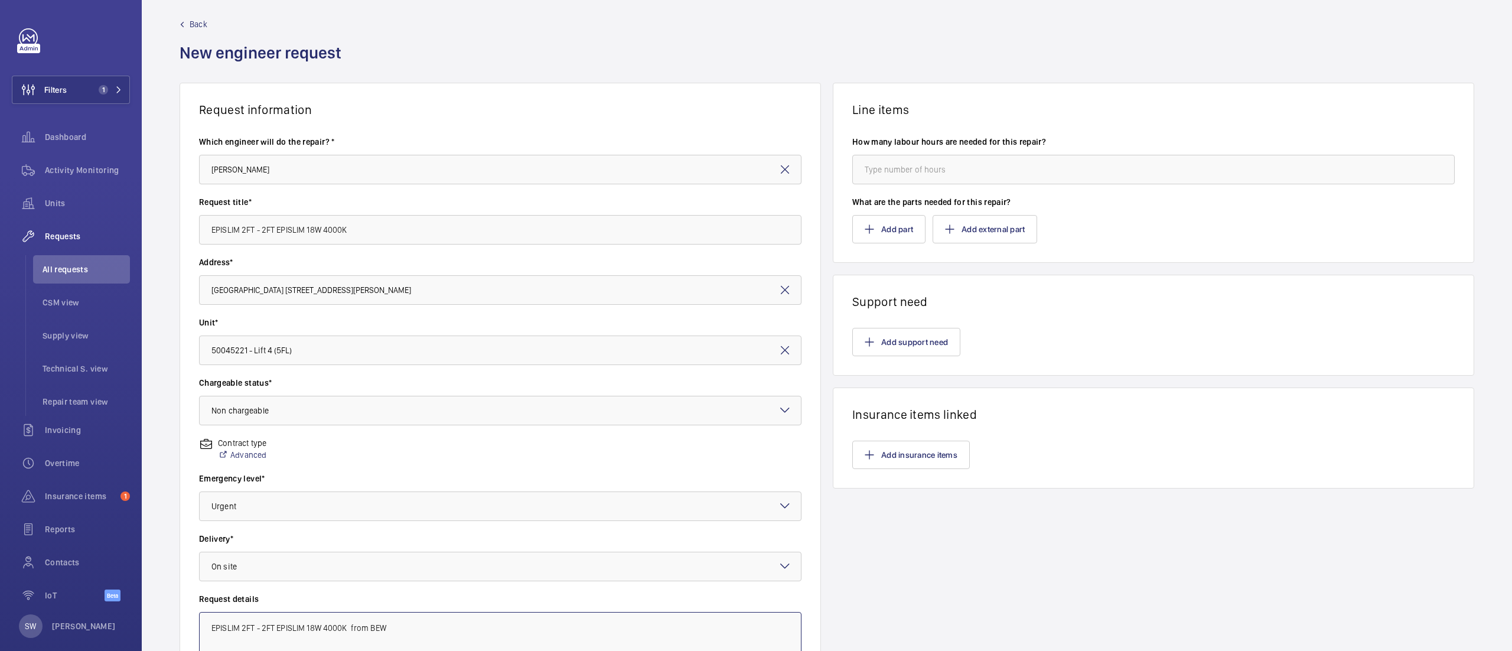
type textarea "EPISLIM 2FT - 2FT EPISLIM 18W 4000K from BEW"
click at [918, 169] on input "number" at bounding box center [1154, 170] width 603 height 30
type input "8"
click at [887, 222] on button "Add part" at bounding box center [889, 229] width 73 height 28
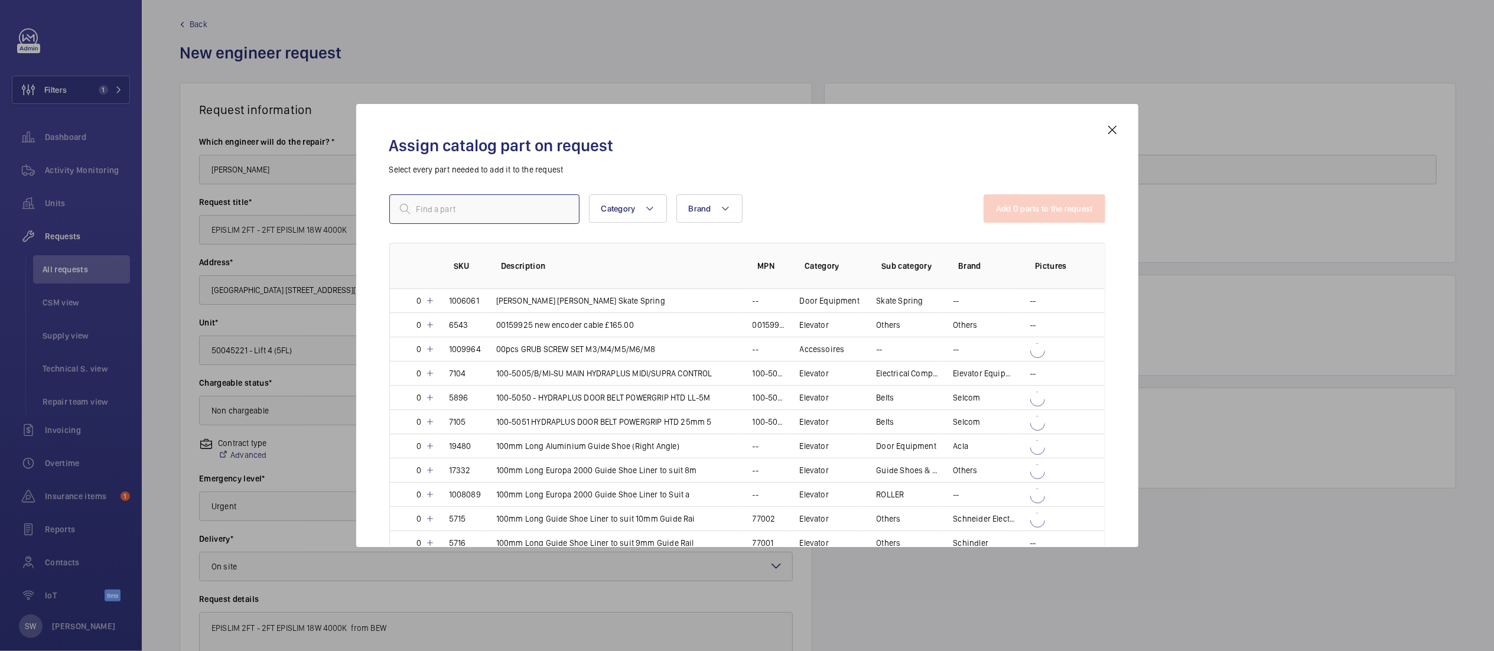
click at [461, 210] on input "text" at bounding box center [484, 209] width 190 height 30
paste input "EPISLIM 2FT - 2FT EPISLIM 18W 4000K"
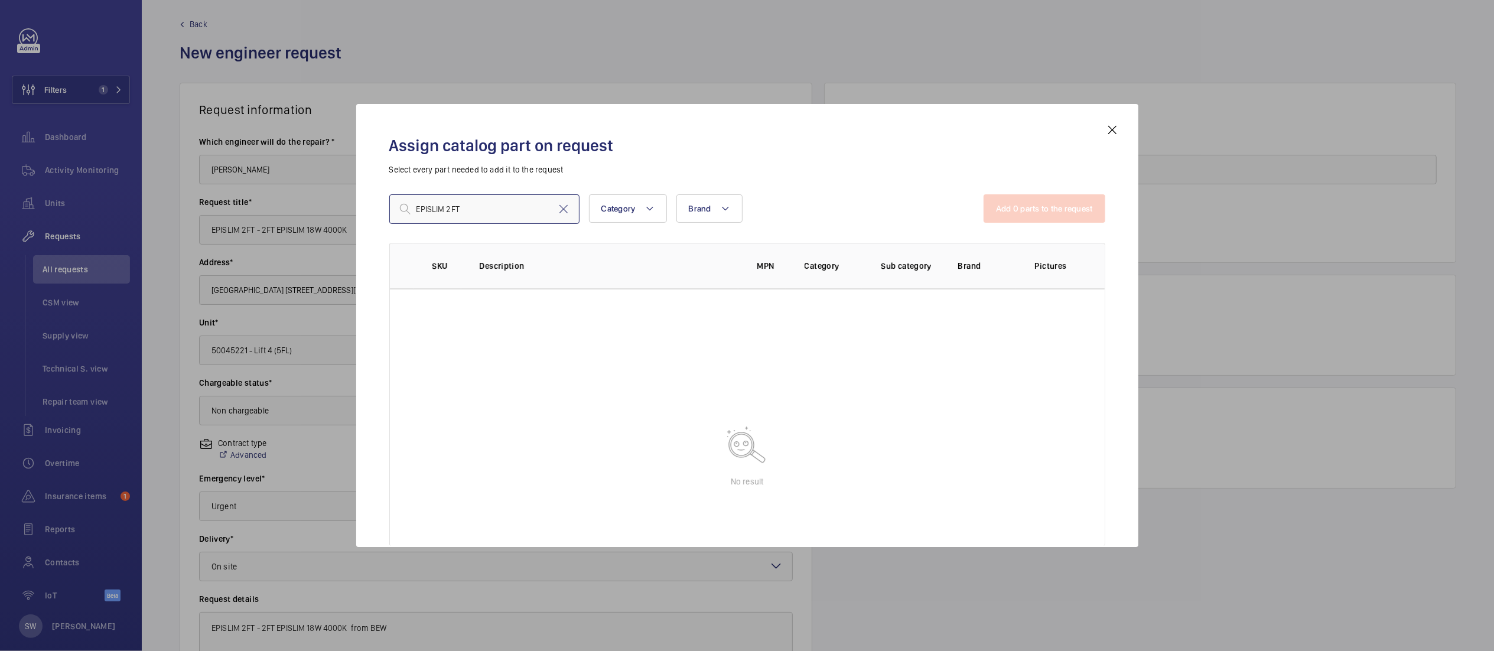
type input "EPISLIM"
paste input "EPISLIM 2FT - 2FT EPISLIM 18W 4000K"
type input "EPISLIM 2FT - 2FT EPISLIM 18W 4000K"
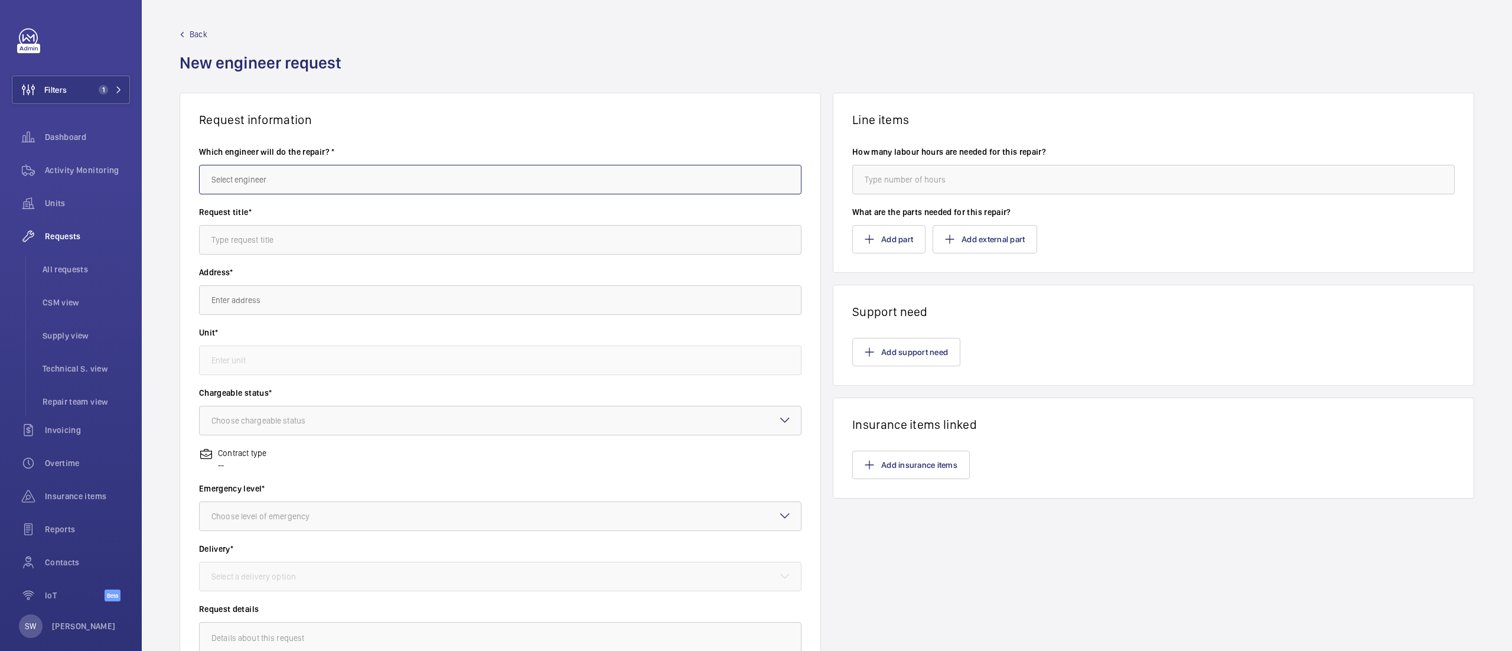
click at [351, 183] on input "text" at bounding box center [500, 180] width 603 height 30
click at [369, 213] on mat-option "[PERSON_NAME]" at bounding box center [496, 215] width 592 height 28
type input "[PERSON_NAME]"
click at [351, 238] on input "text" at bounding box center [500, 240] width 603 height 30
paste input "EPISLIM 2FT - 2FT EPISLIM 18W 4000K"
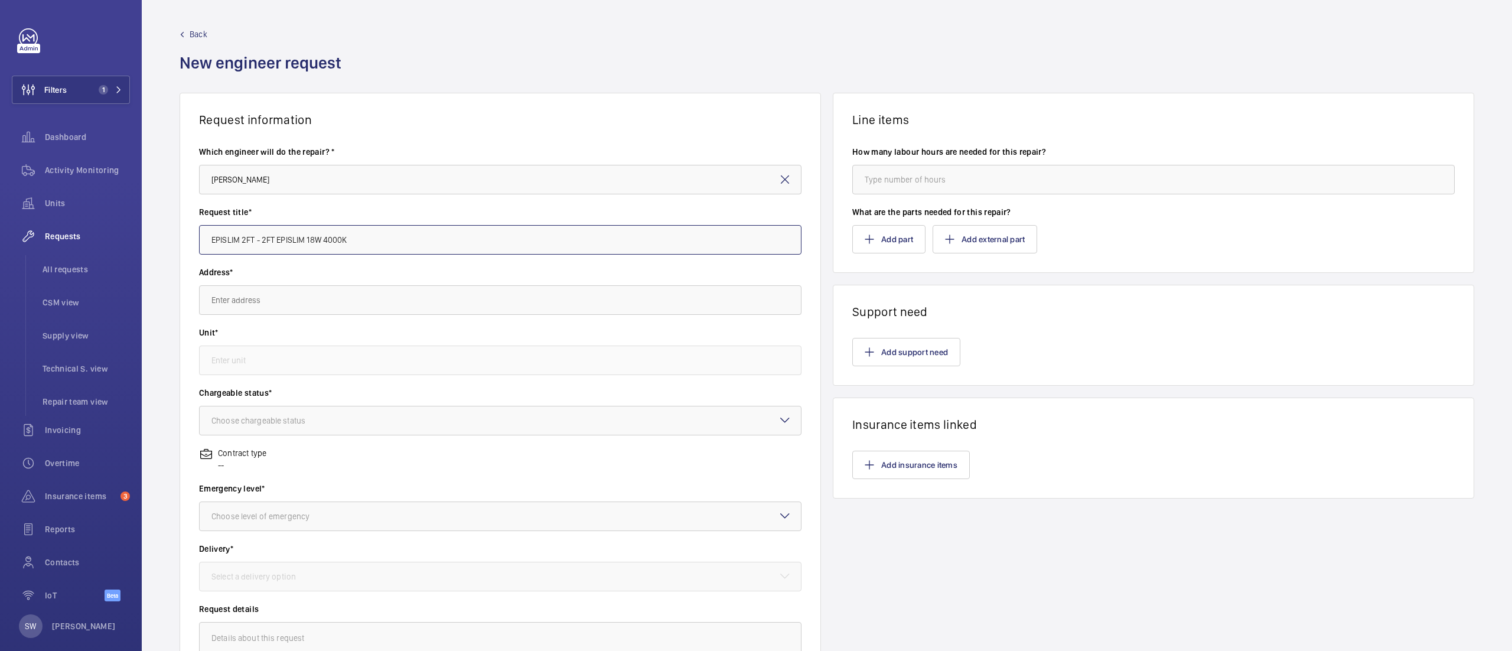
type input "EPISLIM 2FT - 2FT EPISLIM 18W 4000K"
click at [318, 304] on input "text" at bounding box center [500, 300] width 603 height 30
drag, startPoint x: 307, startPoint y: 336, endPoint x: 300, endPoint y: 298, distance: 38.5
click at [300, 298] on body "Filters 1 Dashboard Activity Monitoring Units Requests All requests CSM view Su…" at bounding box center [756, 325] width 1512 height 651
click at [299, 298] on input "cha" at bounding box center [500, 300] width 603 height 30
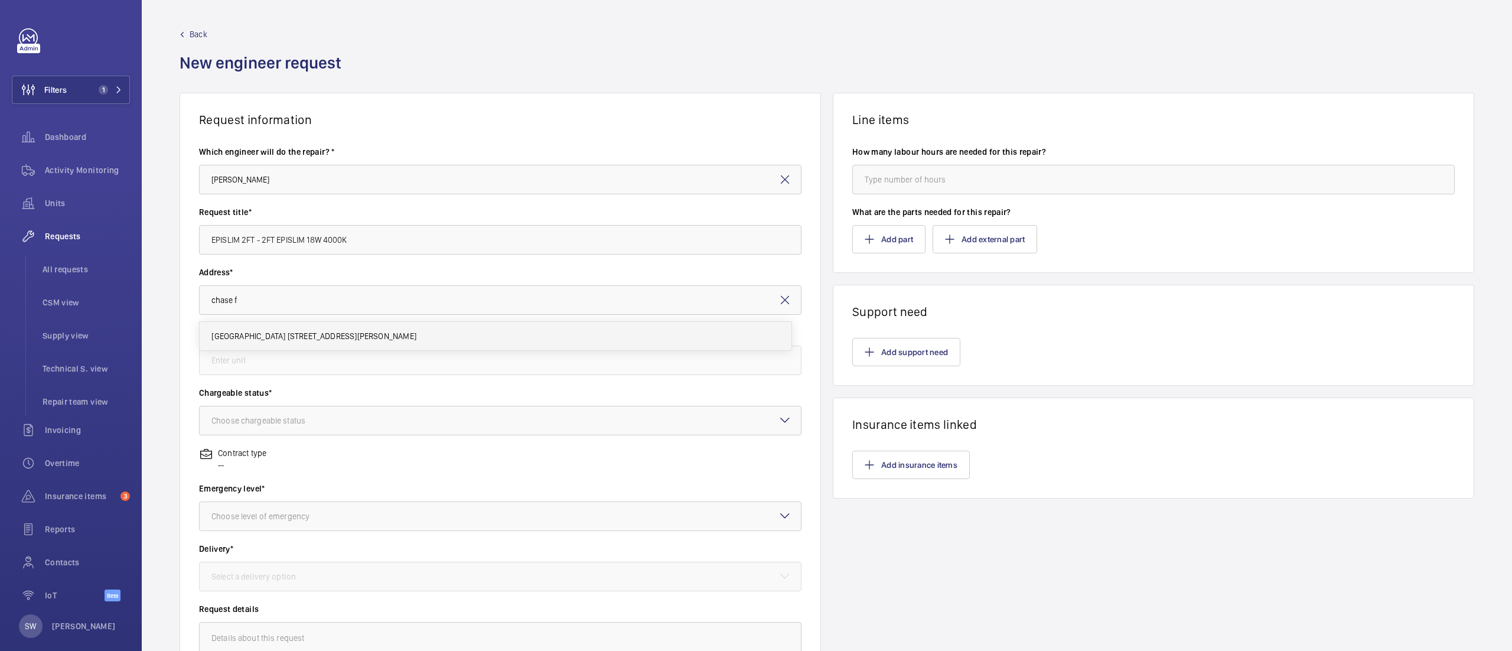
click at [298, 336] on span "[GEOGRAPHIC_DATA] [STREET_ADDRESS][PERSON_NAME]" at bounding box center [314, 336] width 205 height 12
type input "[GEOGRAPHIC_DATA] [STREET_ADDRESS][PERSON_NAME]"
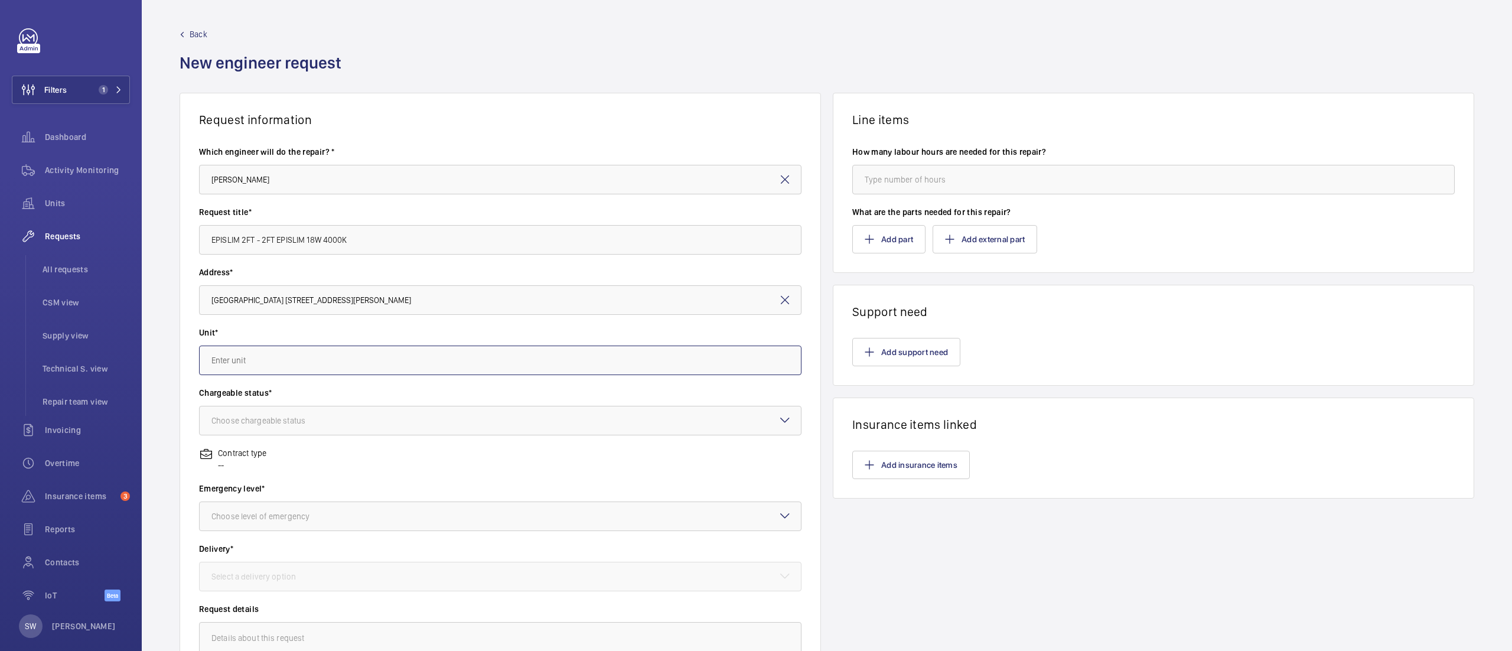
click at [305, 365] on input "text" at bounding box center [500, 361] width 603 height 30
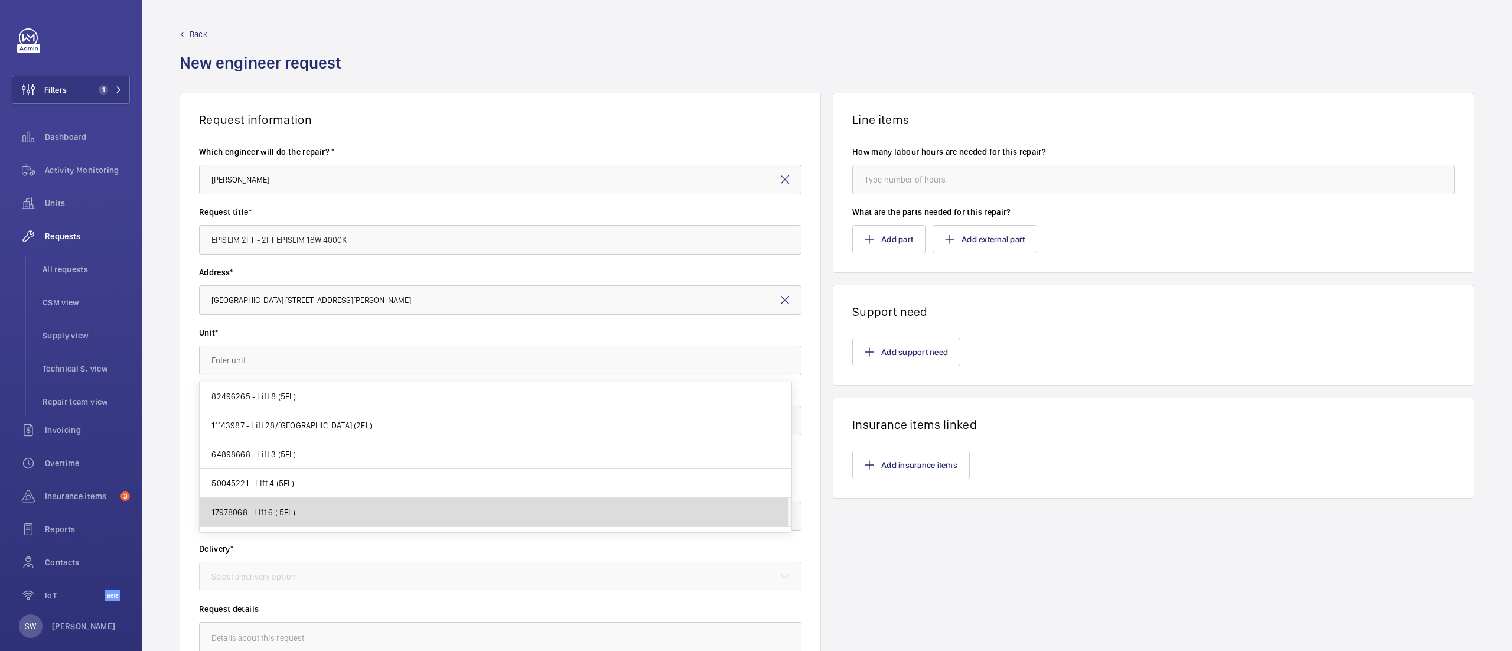
click at [324, 513] on mat-option "17978068 - Lift 6 ( 5FL)" at bounding box center [496, 512] width 592 height 29
type input "17978068 - Lift 6 ( 5FL)"
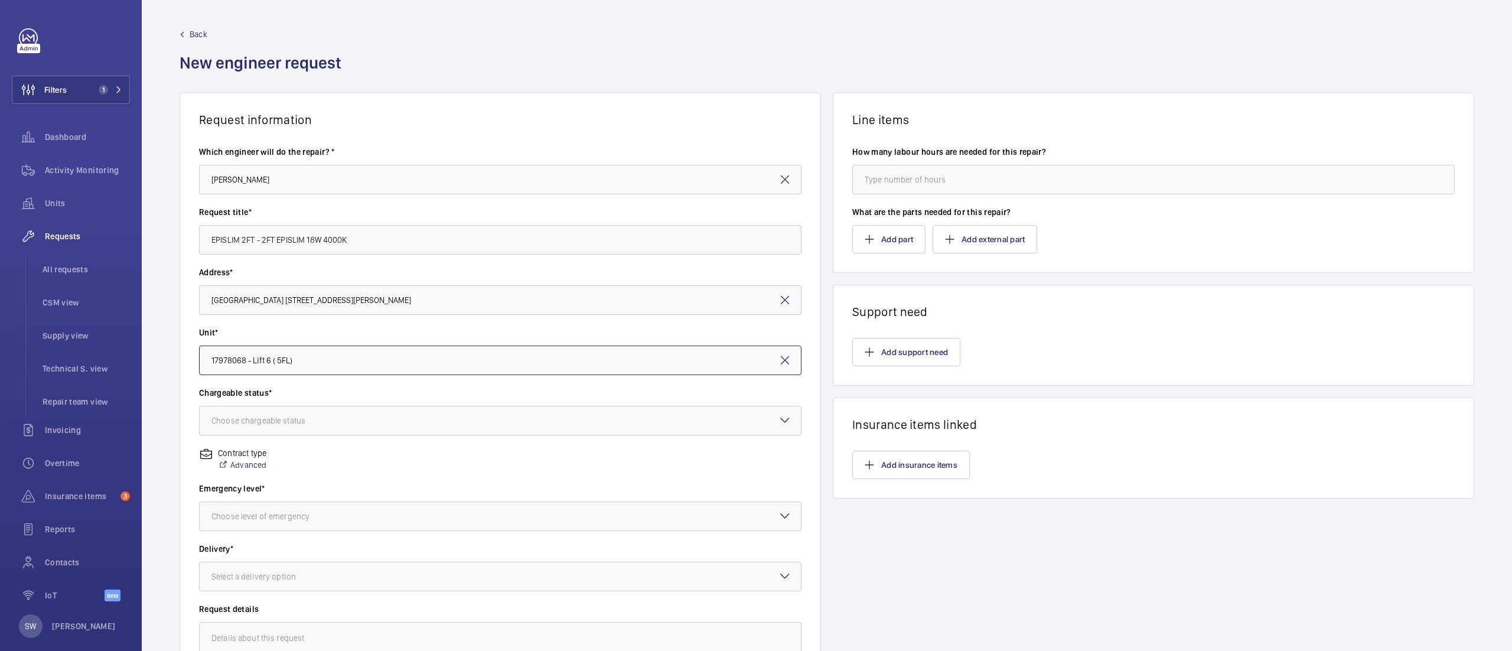
click at [327, 422] on div "Choose chargeable status" at bounding box center [273, 421] width 123 height 12
click at [312, 484] on span "Non chargeable" at bounding box center [501, 486] width 578 height 12
click at [346, 515] on div at bounding box center [500, 516] width 601 height 28
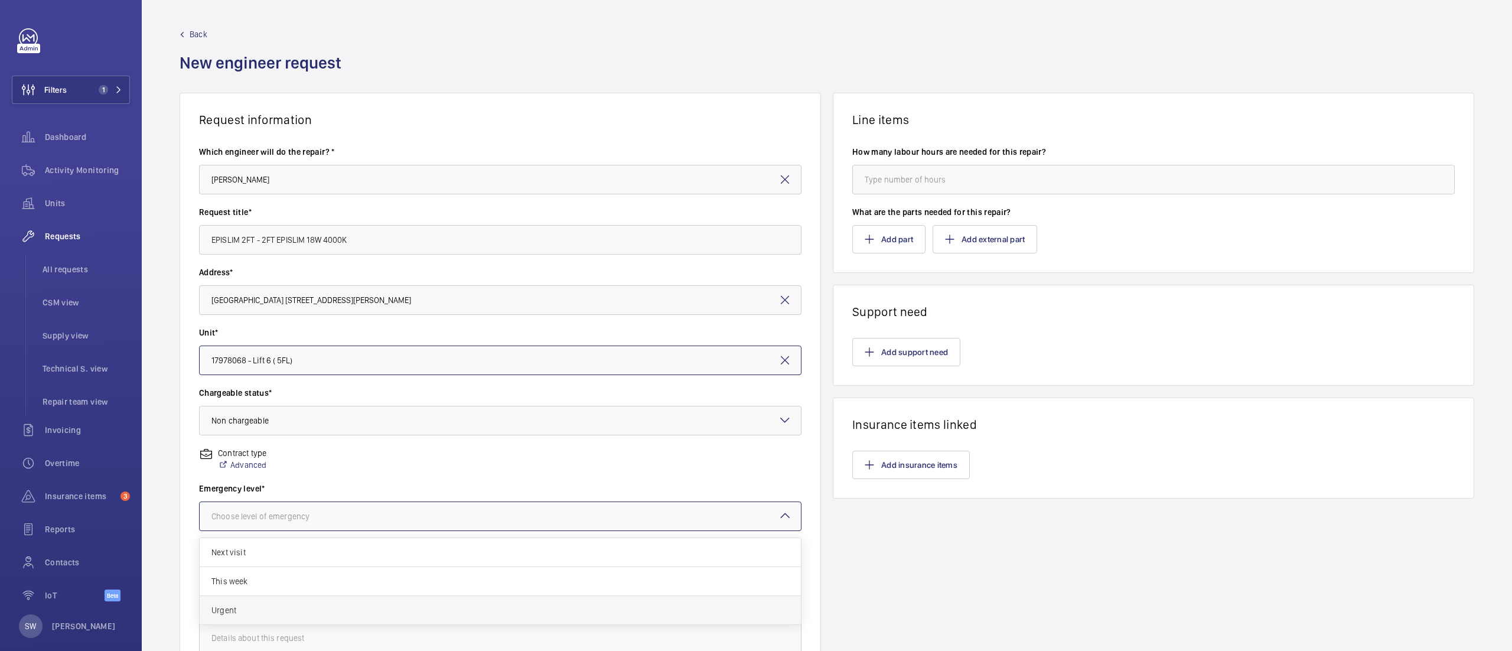
click at [305, 613] on span "Urgent" at bounding box center [501, 610] width 578 height 12
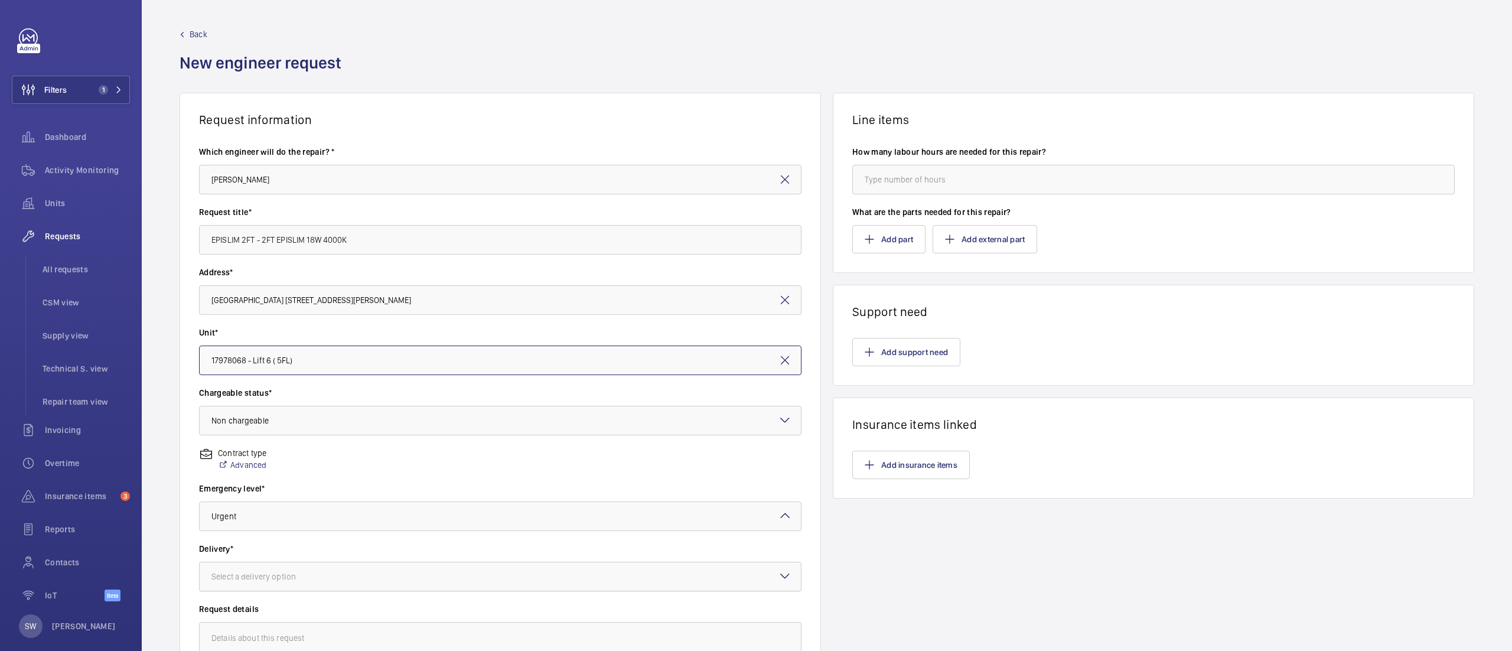
click at [332, 581] on div at bounding box center [500, 576] width 601 height 28
click at [310, 642] on span "On site" at bounding box center [501, 642] width 578 height 12
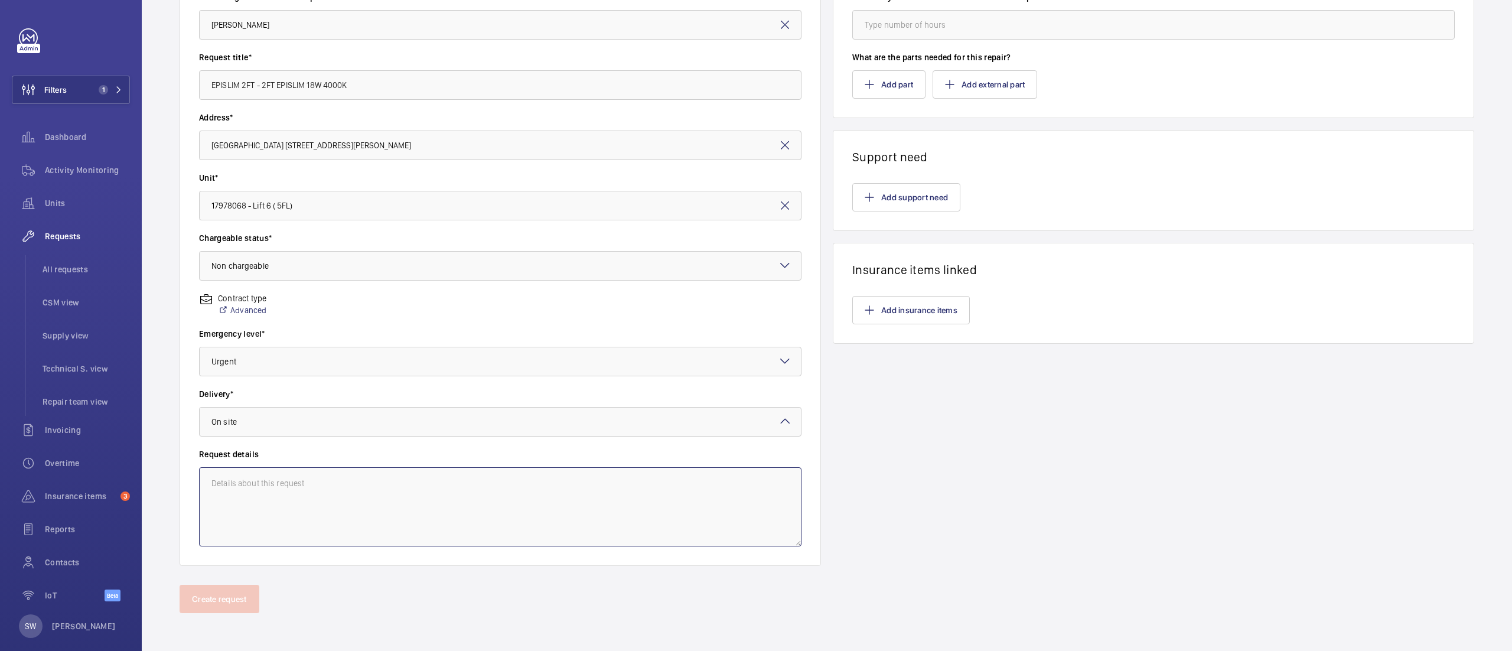
click at [320, 499] on textarea at bounding box center [500, 506] width 603 height 79
paste textarea "EPISLIM 2FT - 2FT EPISLIM 18W 4000K"
type textarea "EPISLIM 2FT - 2FT EPISLIM 18W 4000K from BEW"
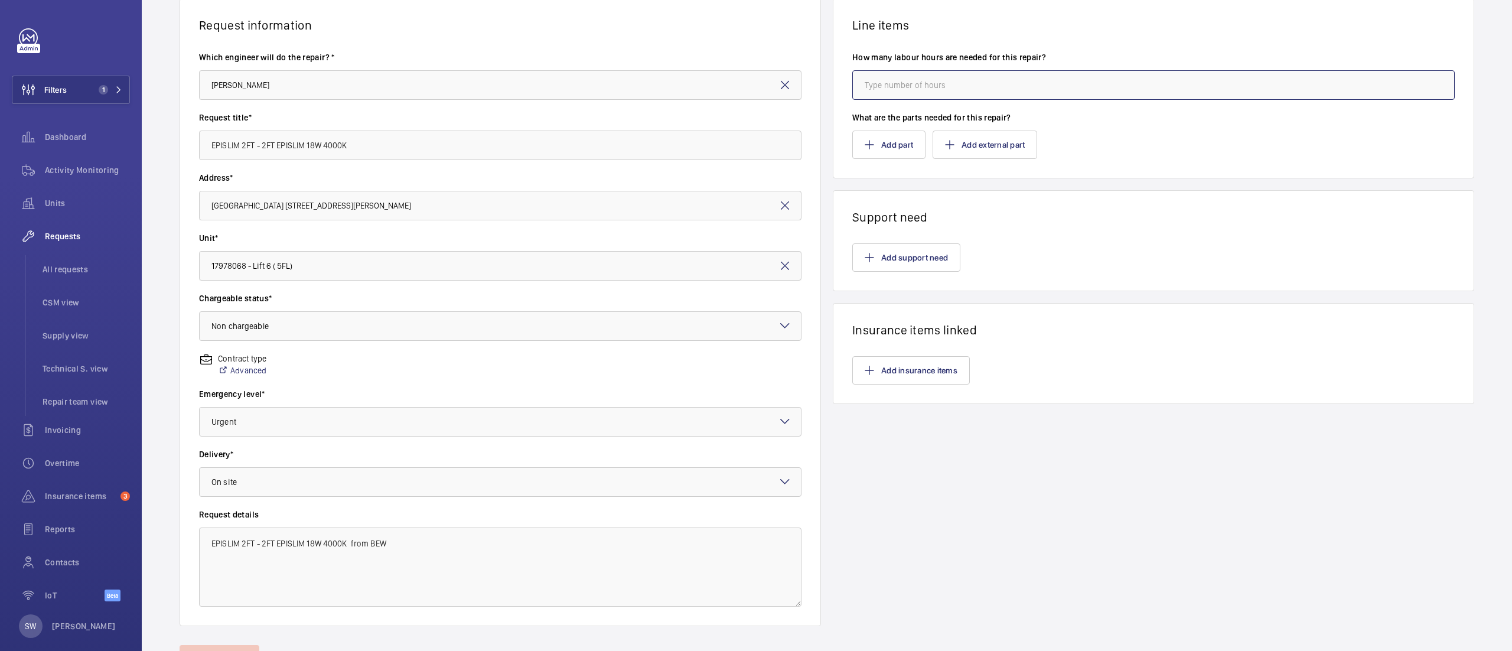
click at [926, 86] on input "number" at bounding box center [1154, 85] width 603 height 30
type input "4"
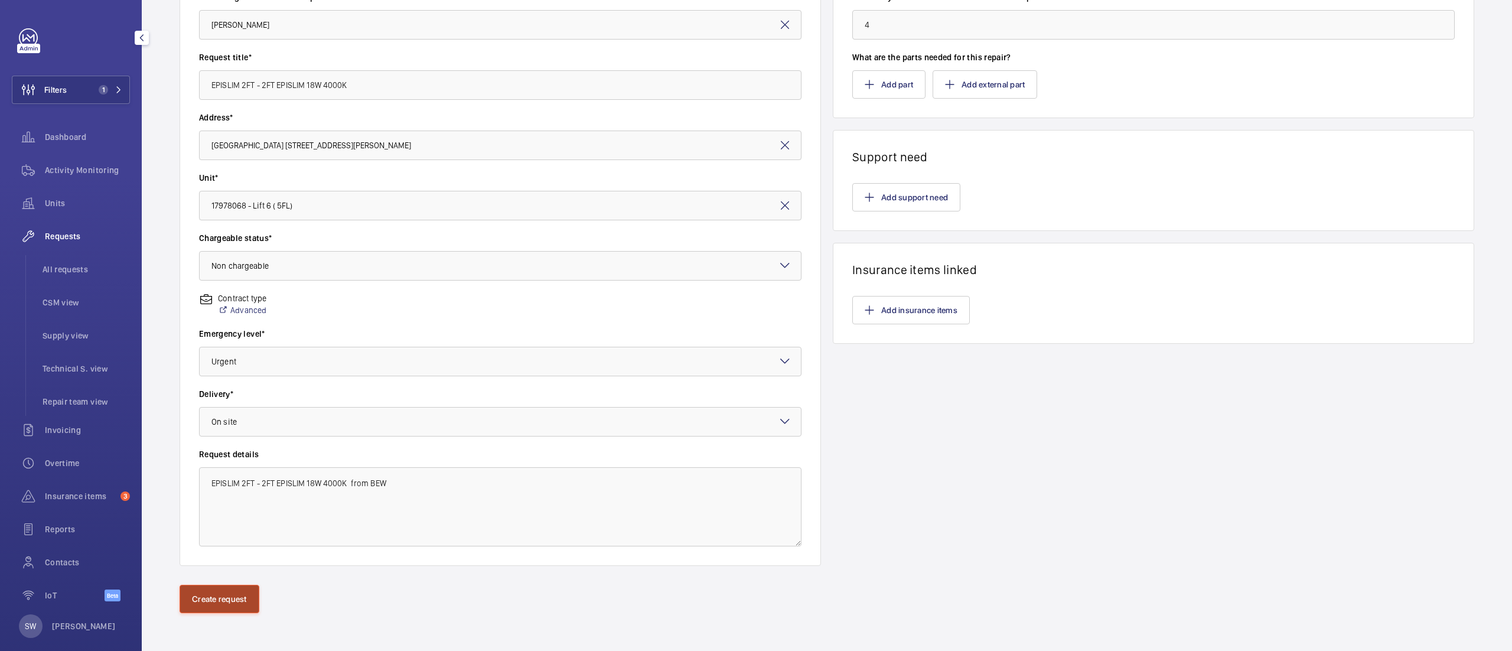
click at [220, 609] on button "Create request" at bounding box center [220, 599] width 80 height 28
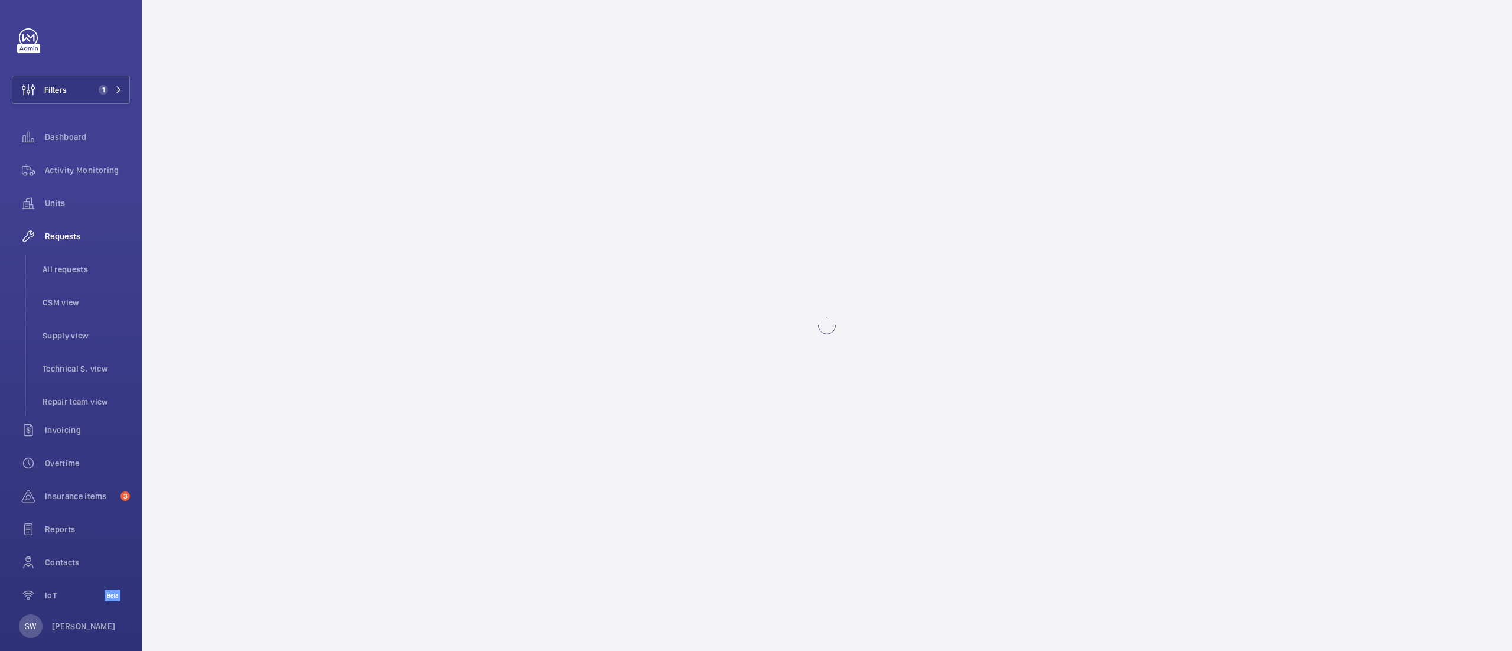
scroll to position [0, 0]
